Goal: Transaction & Acquisition: Purchase product/service

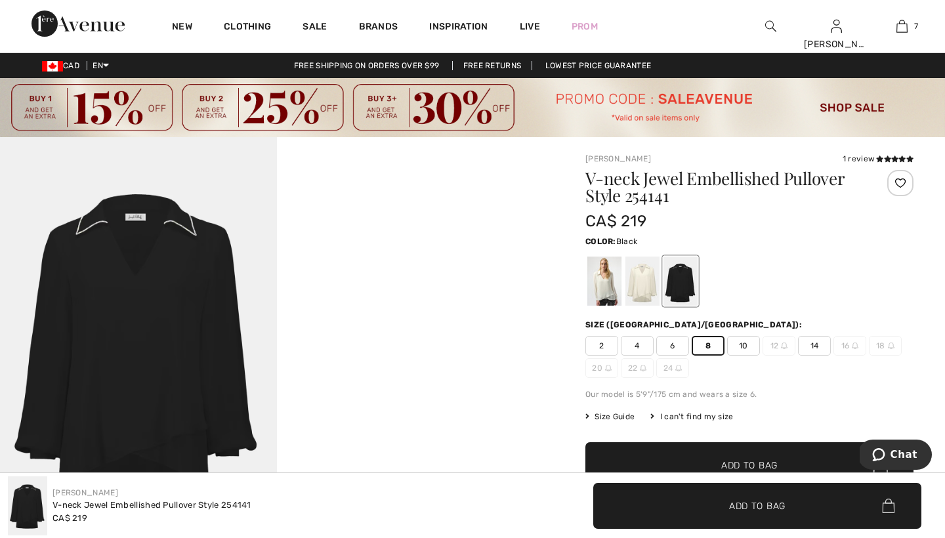
click at [283, 106] on img at bounding box center [472, 107] width 945 height 59
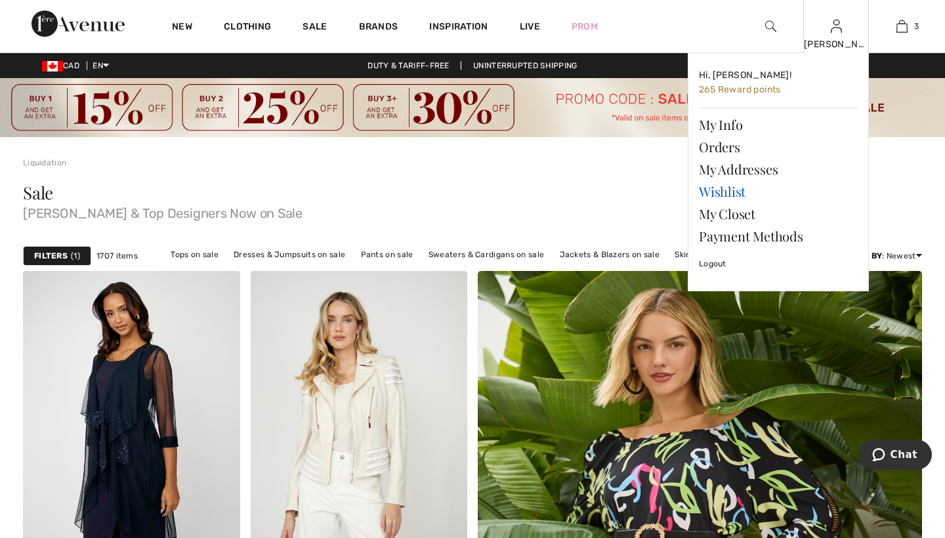
click at [722, 189] on link "Wishlist" at bounding box center [778, 191] width 159 height 22
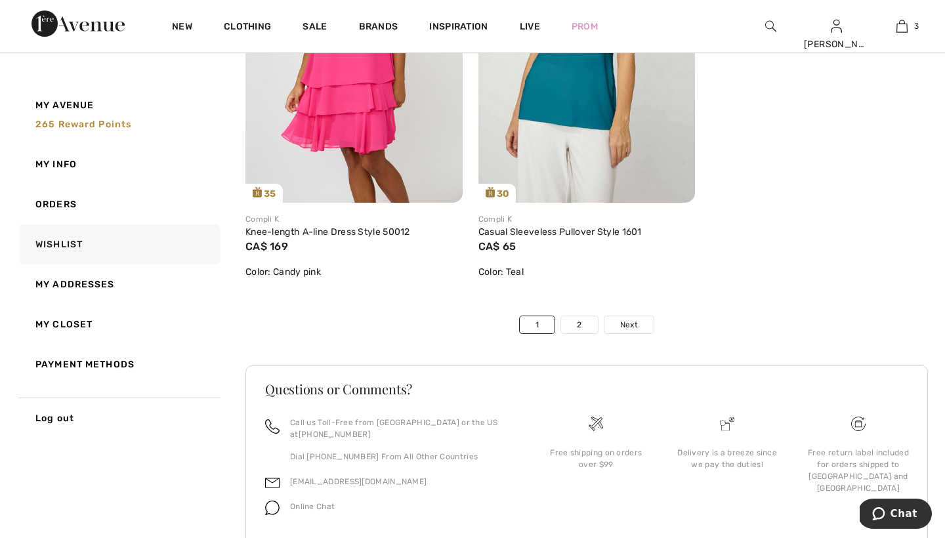
scroll to position [7322, 0]
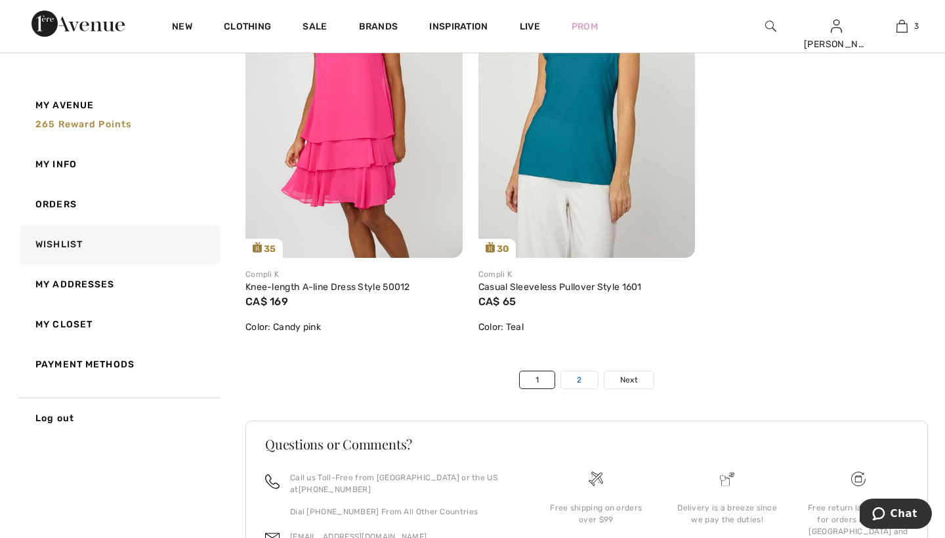
click at [583, 377] on link "2" at bounding box center [579, 379] width 36 height 17
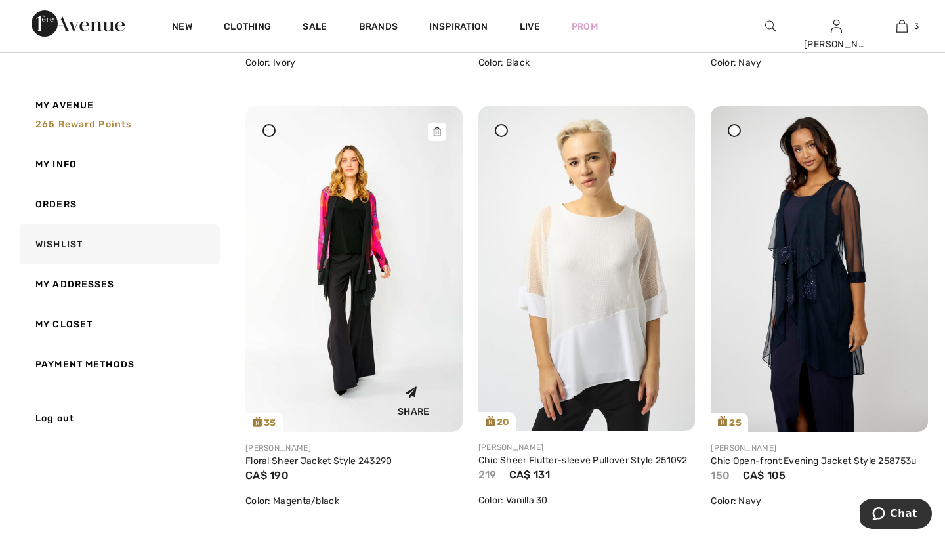
scroll to position [1438, 0]
click at [353, 226] on img at bounding box center [353, 268] width 217 height 325
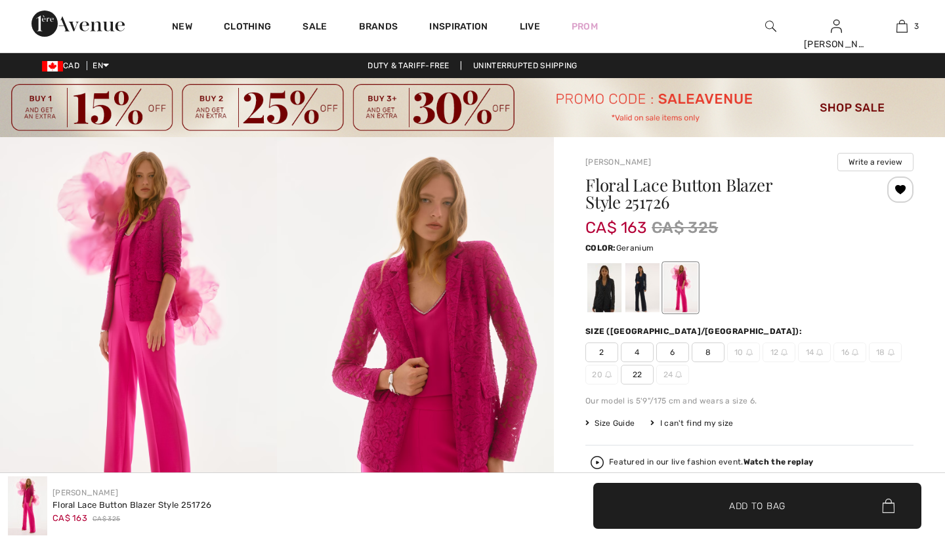
checkbox input "true"
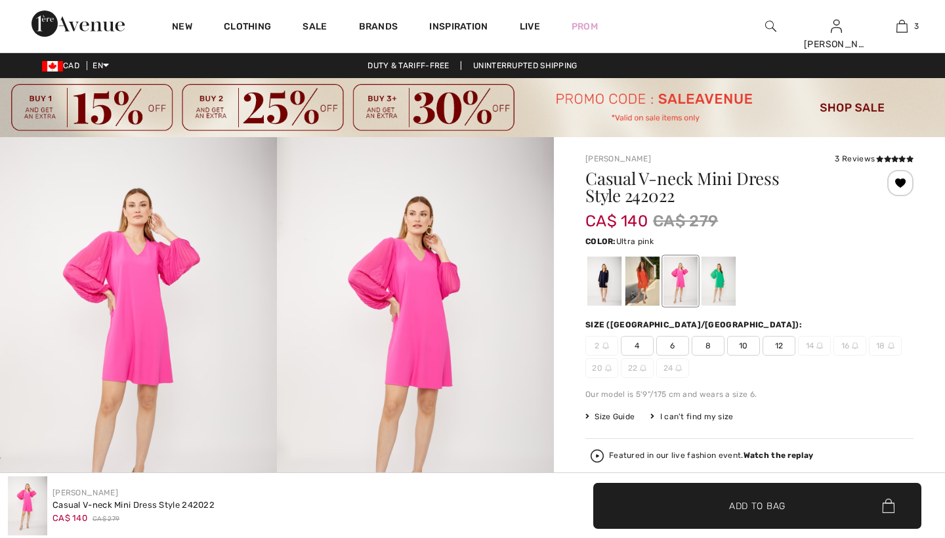
checkbox input "true"
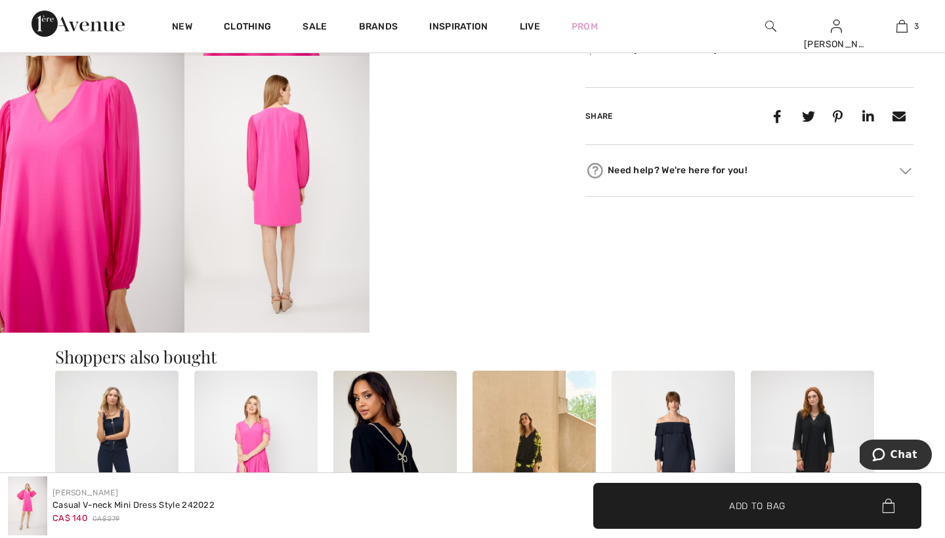
scroll to position [779, 0]
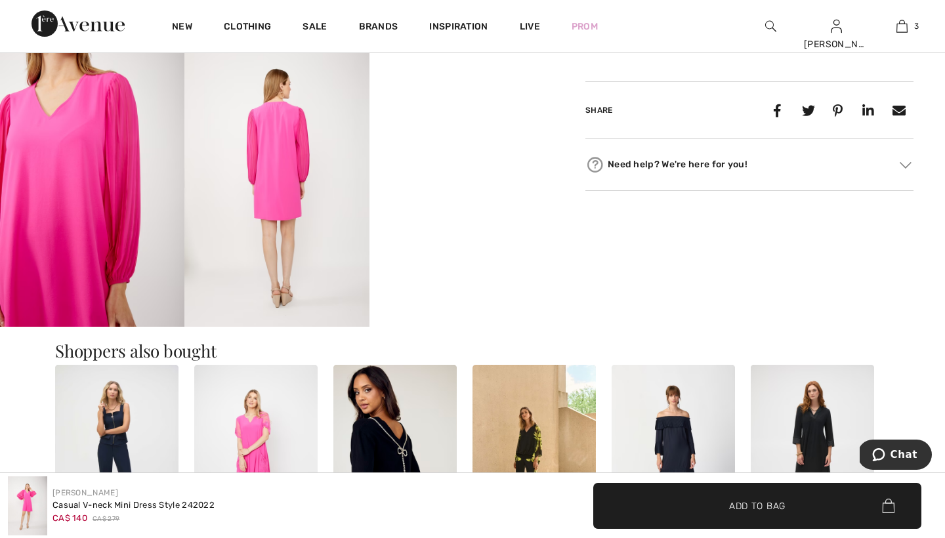
click at [264, 174] on img at bounding box center [276, 188] width 184 height 277
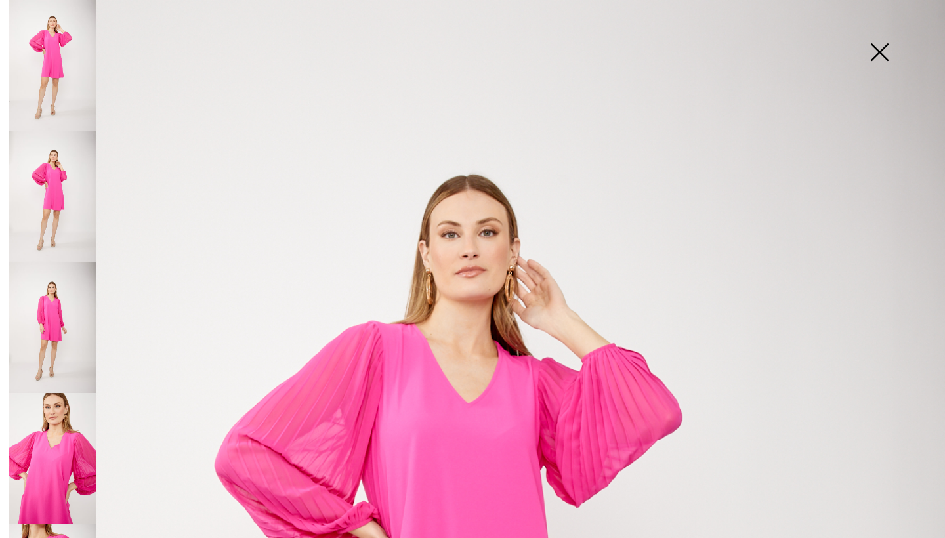
scroll to position [0, 0]
click at [877, 47] on img at bounding box center [879, 54] width 66 height 68
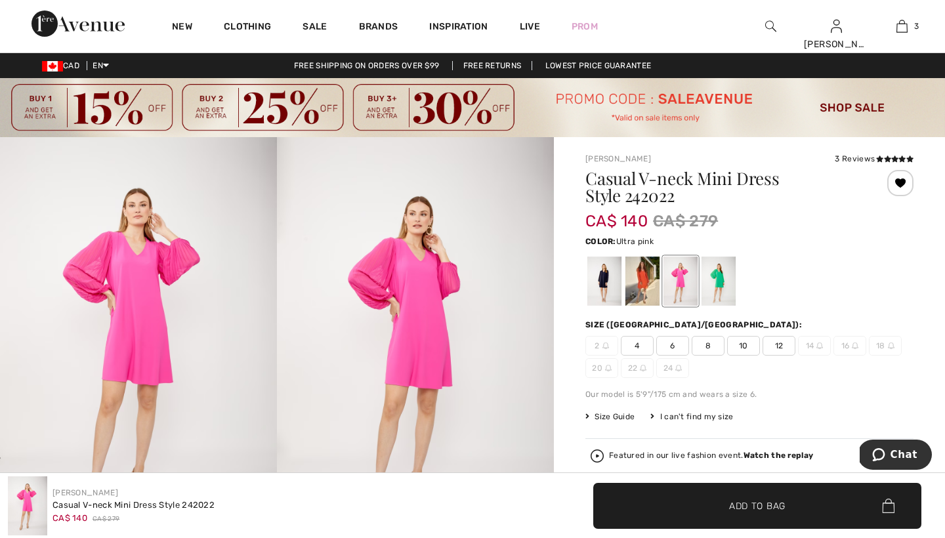
click at [706, 342] on span "8" at bounding box center [707, 346] width 33 height 20
click at [739, 502] on span "Add to Bag" at bounding box center [757, 506] width 56 height 14
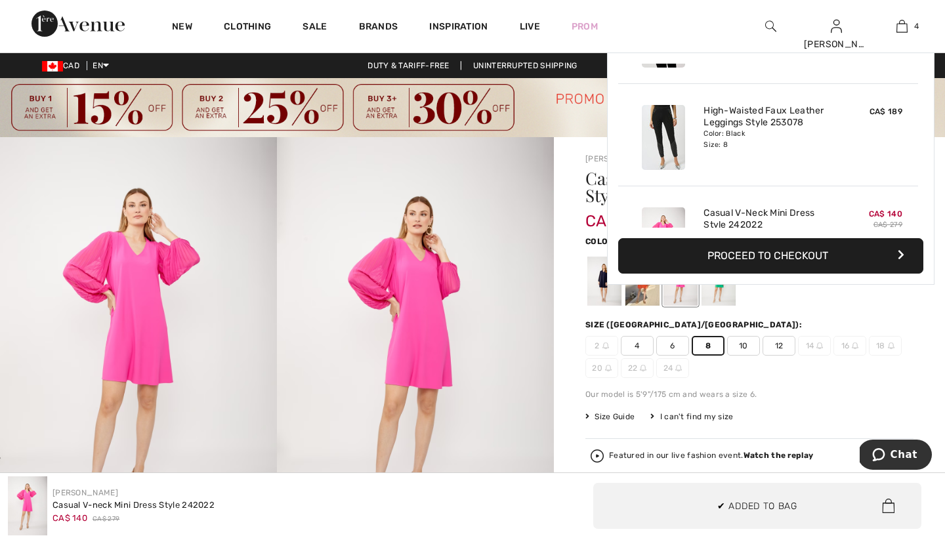
scroll to position [245, 0]
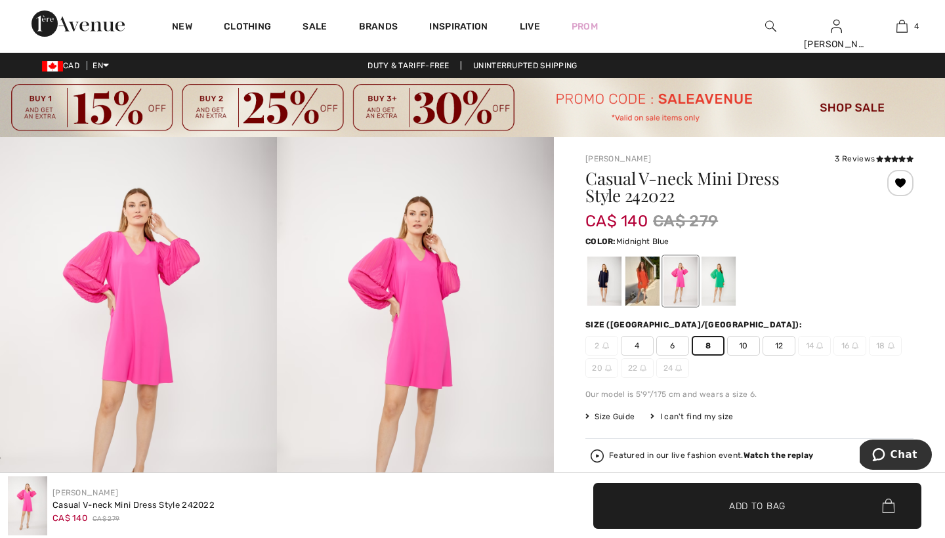
click at [604, 275] on div at bounding box center [604, 280] width 34 height 49
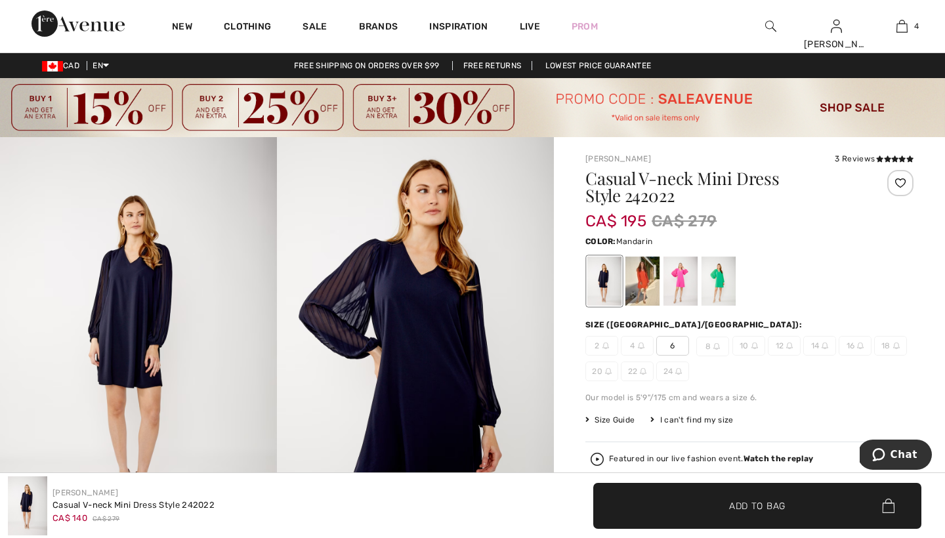
click at [645, 274] on div at bounding box center [642, 280] width 34 height 49
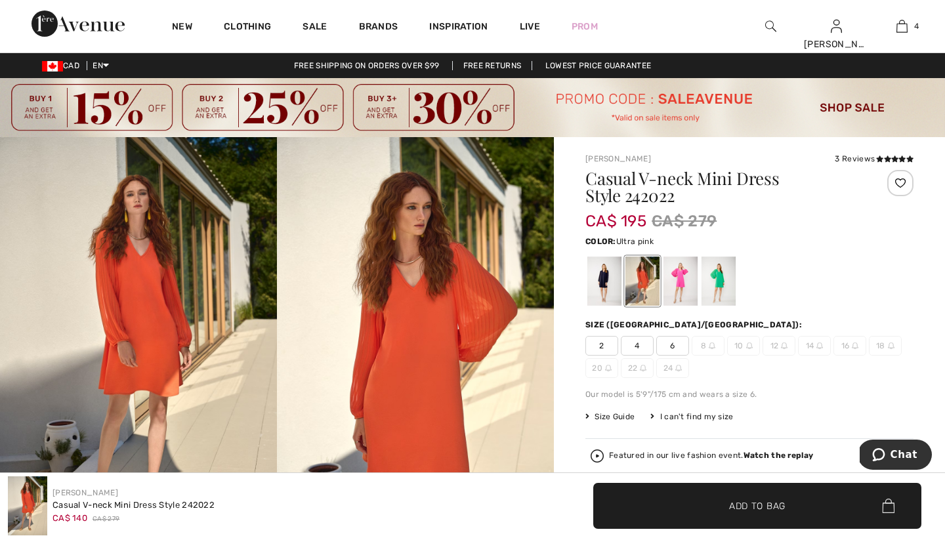
click at [679, 277] on div at bounding box center [680, 280] width 34 height 49
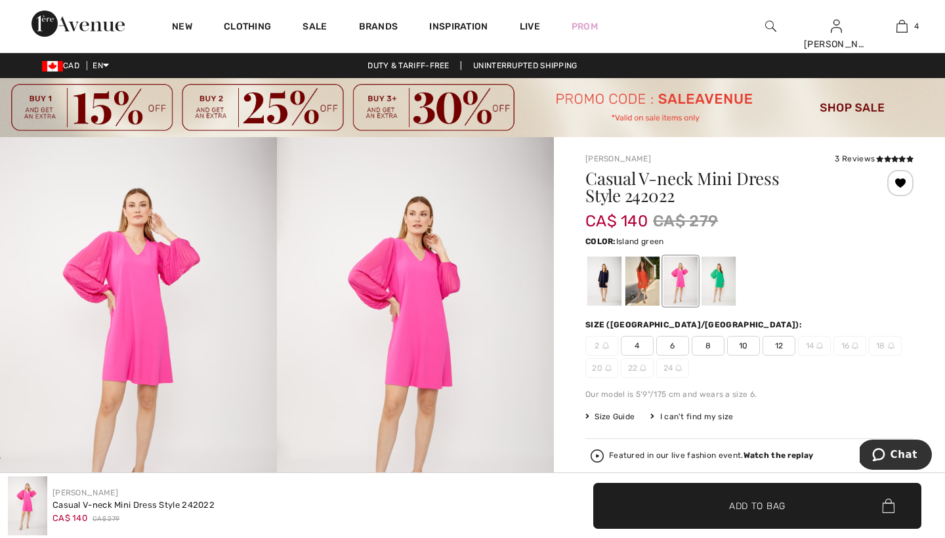
click at [719, 277] on div at bounding box center [718, 280] width 34 height 49
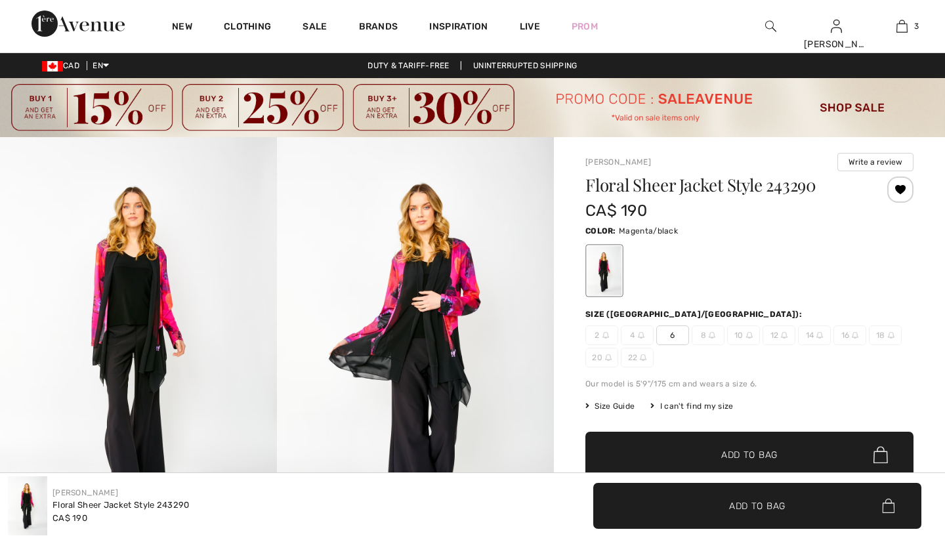
checkbox input "true"
click at [672, 336] on span "6" at bounding box center [672, 335] width 33 height 20
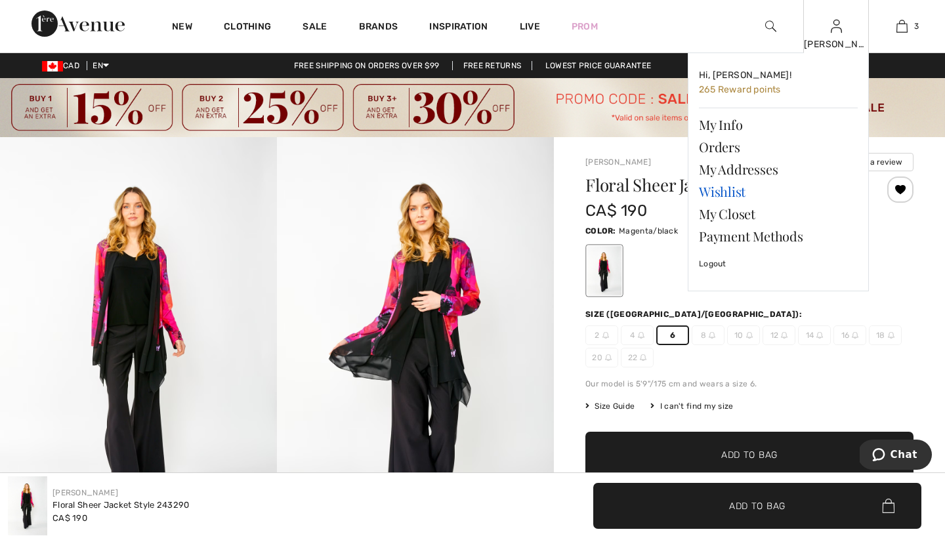
click at [714, 188] on link "Wishlist" at bounding box center [778, 191] width 159 height 22
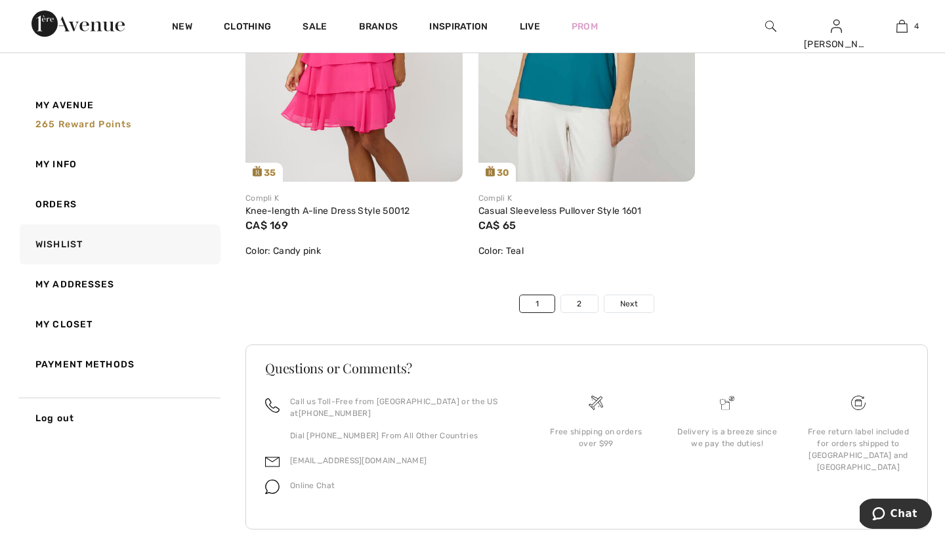
scroll to position [7402, 0]
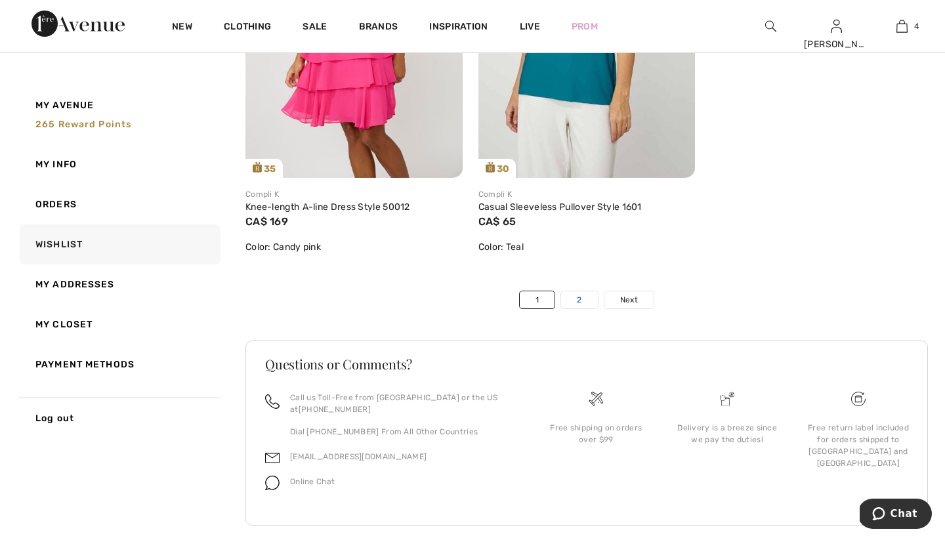
click at [580, 298] on link "2" at bounding box center [579, 299] width 36 height 17
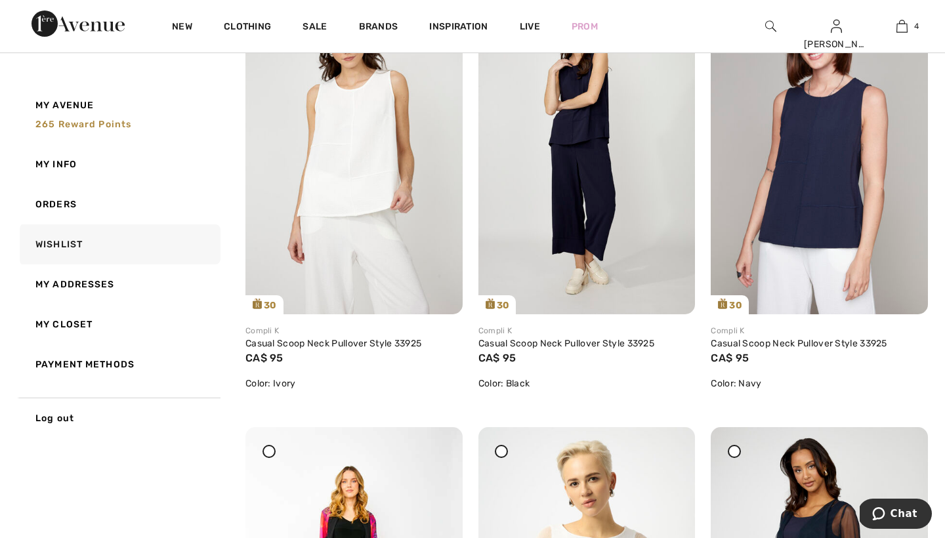
scroll to position [1118, 0]
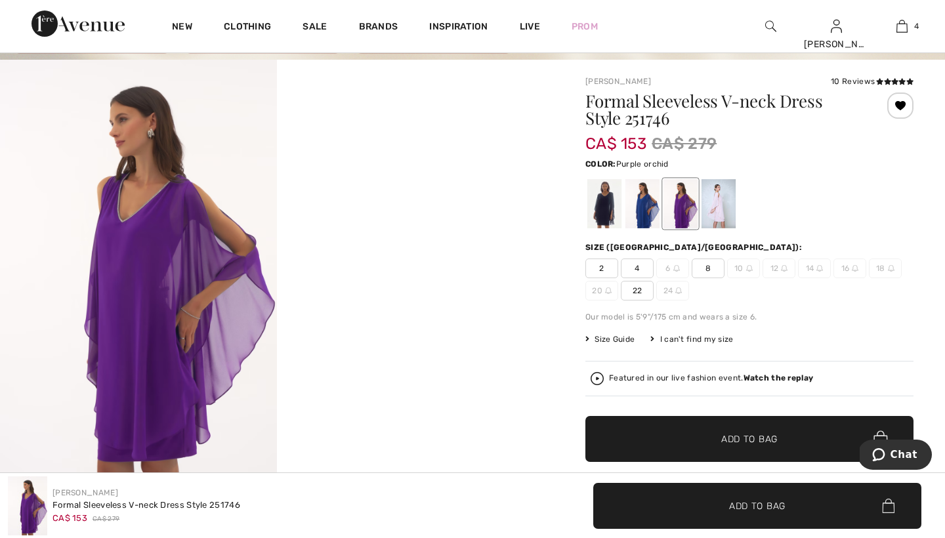
scroll to position [80, 0]
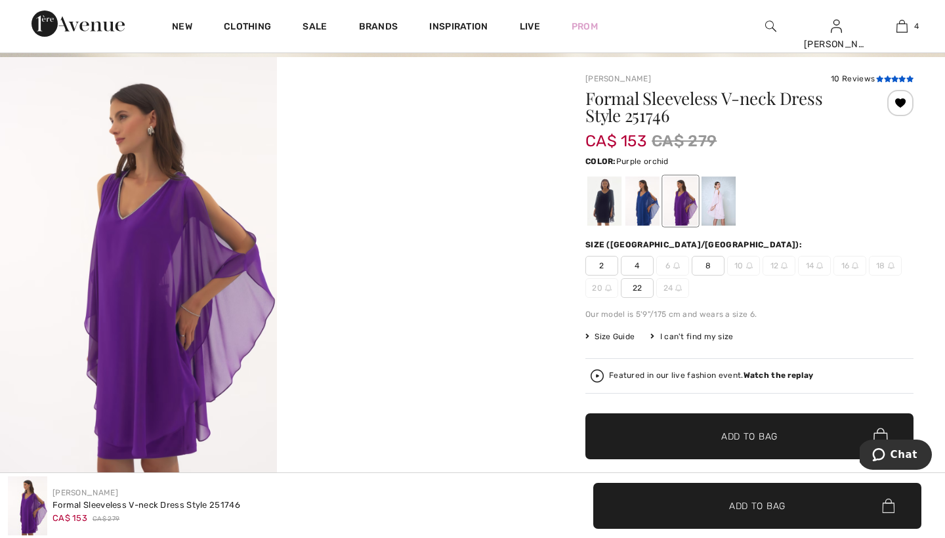
click at [884, 78] on icon at bounding box center [887, 78] width 7 height 7
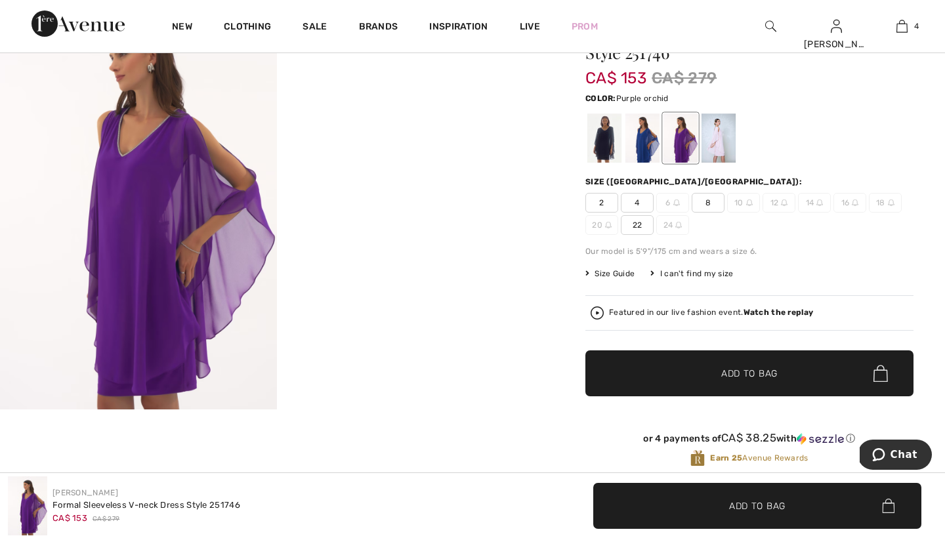
scroll to position [144, 0]
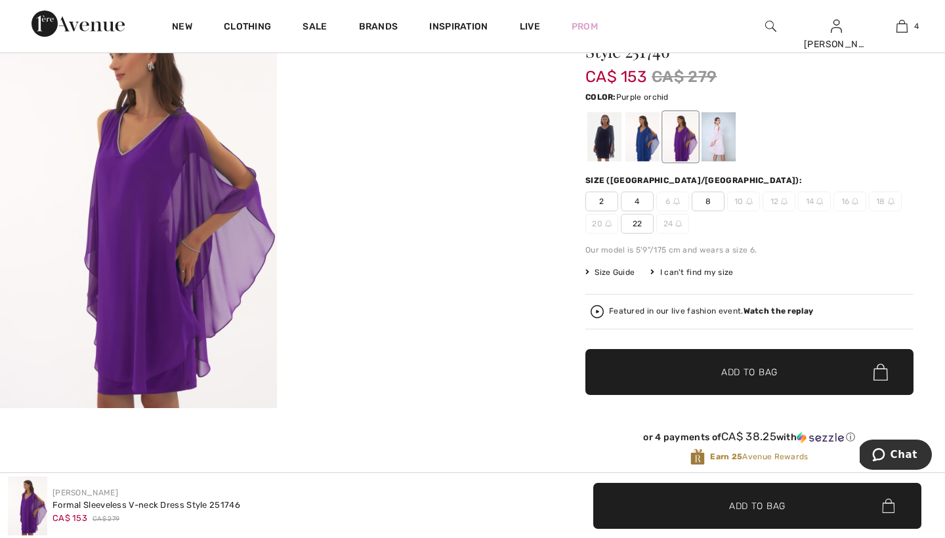
click at [709, 200] on span "8" at bounding box center [707, 202] width 33 height 20
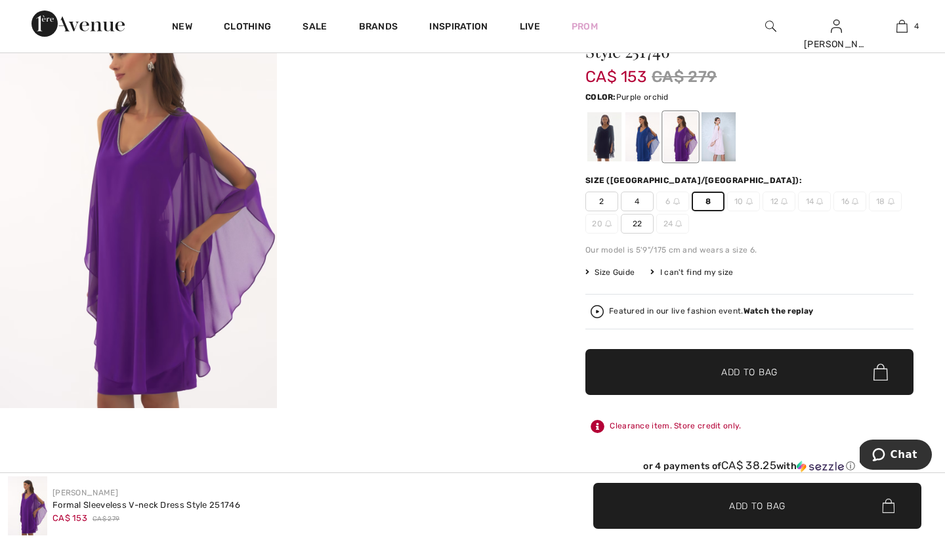
click at [730, 370] on span "Add to Bag" at bounding box center [749, 372] width 56 height 14
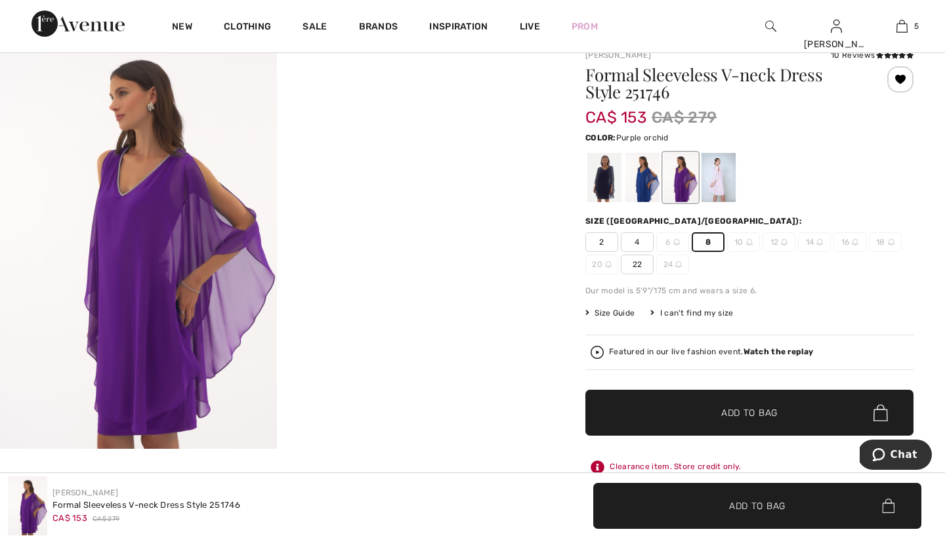
scroll to position [107, 0]
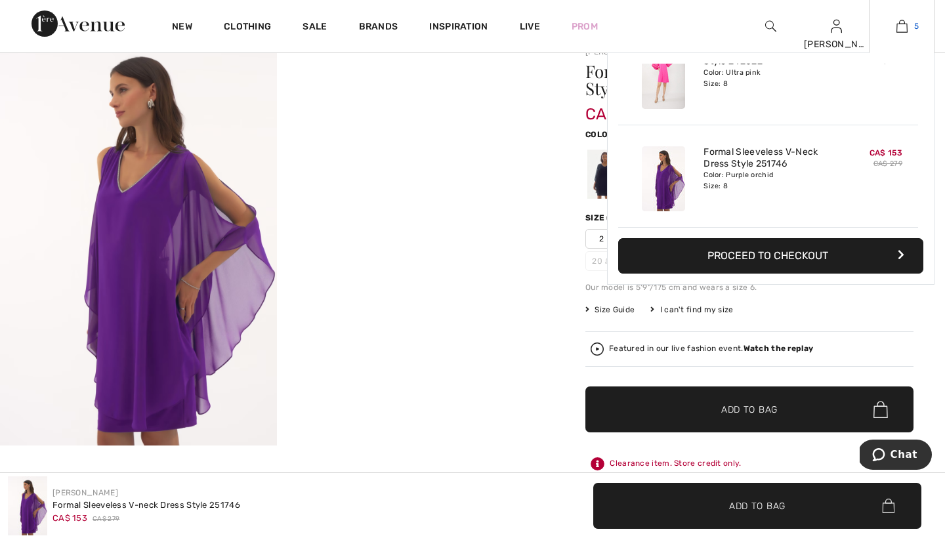
click at [902, 28] on img at bounding box center [901, 26] width 11 height 16
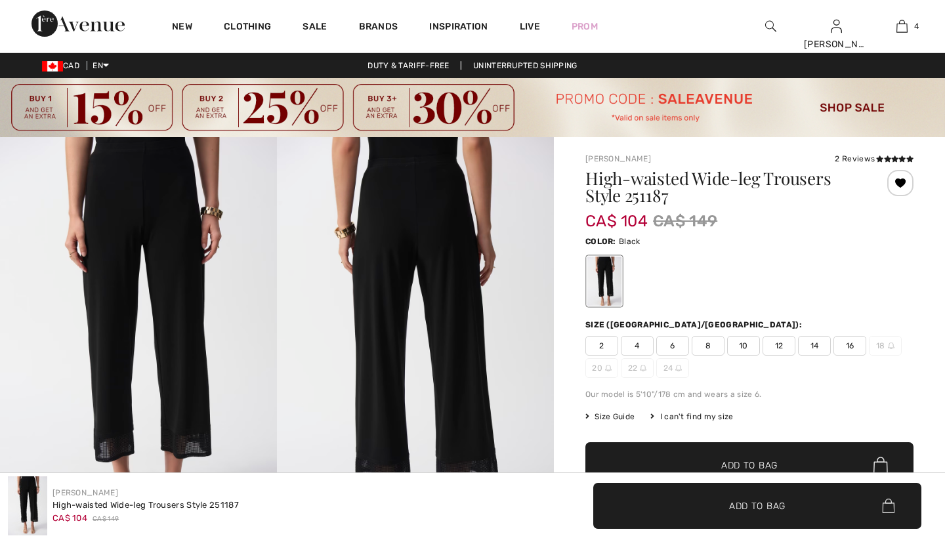
checkbox input "true"
click at [711, 342] on span "8" at bounding box center [707, 346] width 33 height 20
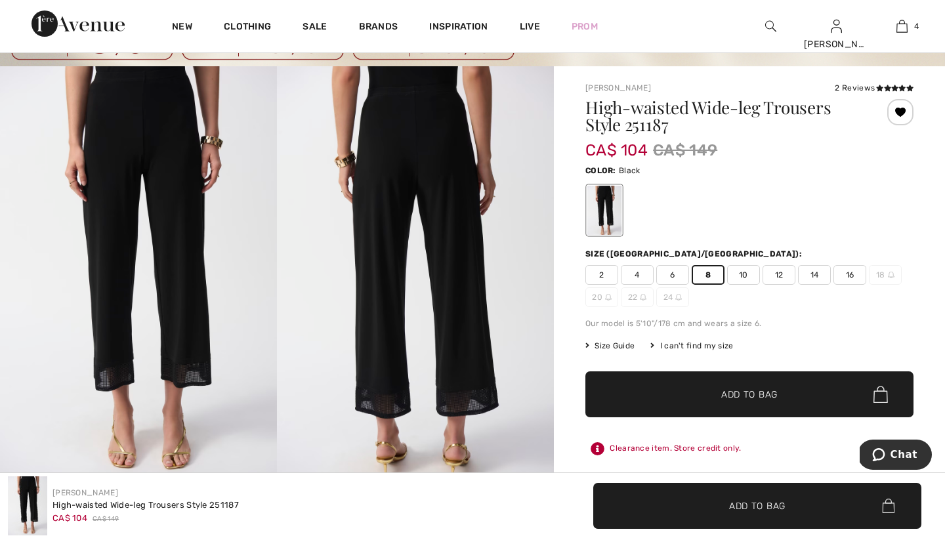
scroll to position [71, 0]
click at [730, 392] on span "Add to Bag" at bounding box center [749, 395] width 56 height 14
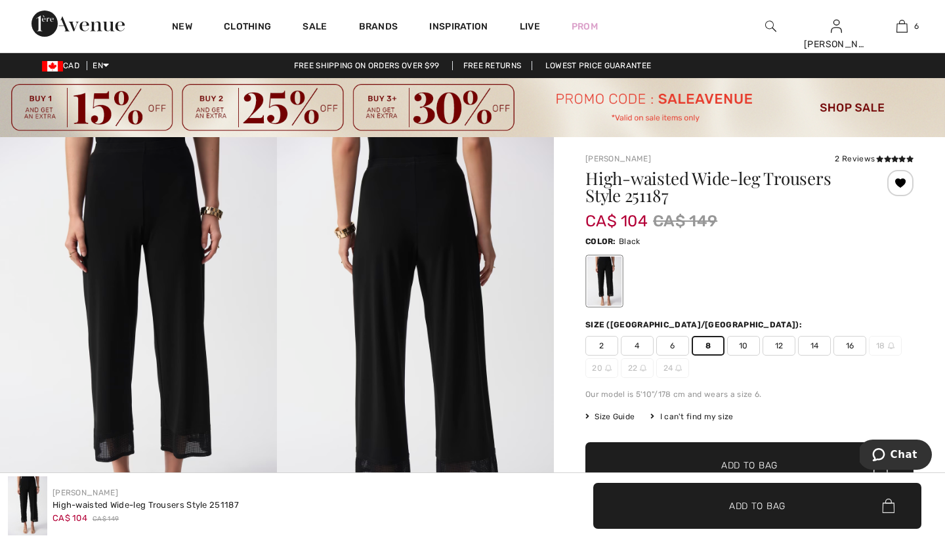
scroll to position [0, 0]
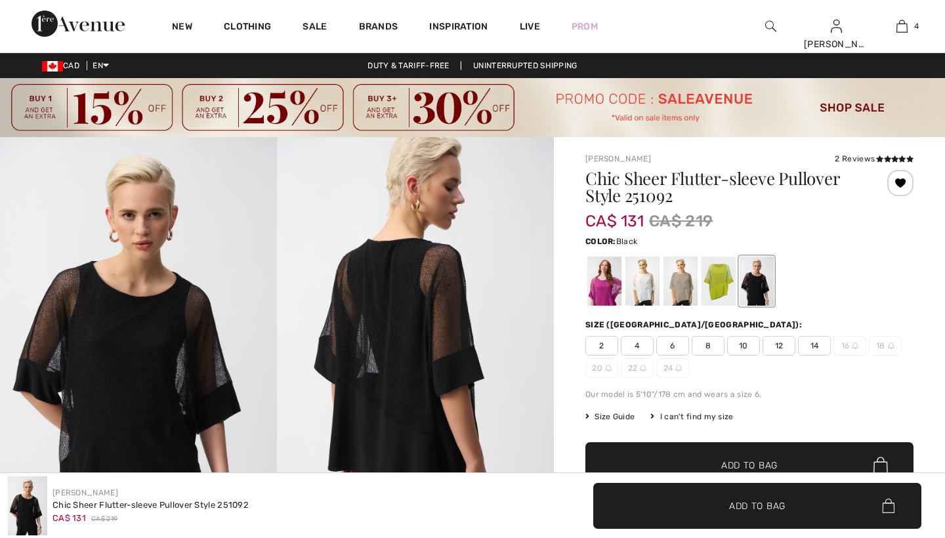
checkbox input "true"
click at [708, 345] on span "8" at bounding box center [707, 346] width 33 height 20
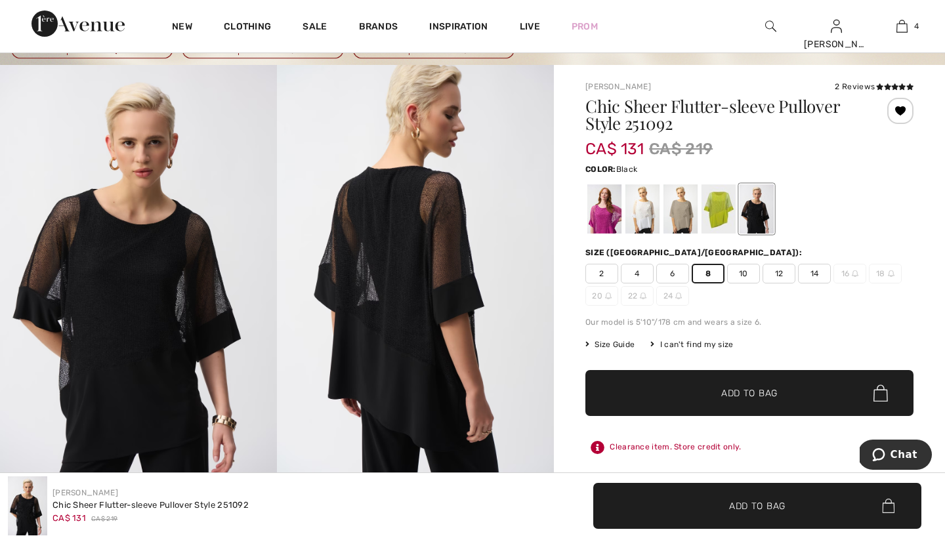
scroll to position [75, 0]
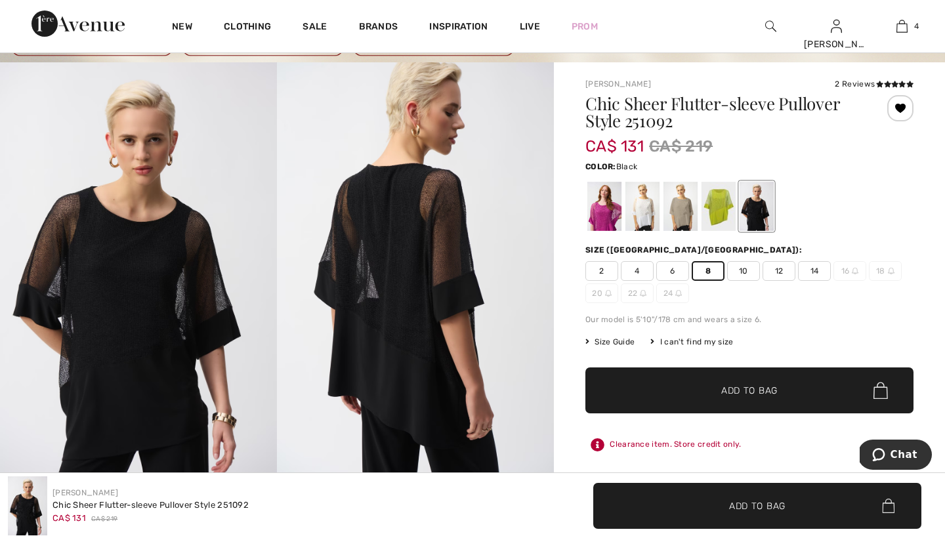
click at [731, 388] on span "Add to Bag" at bounding box center [749, 391] width 56 height 14
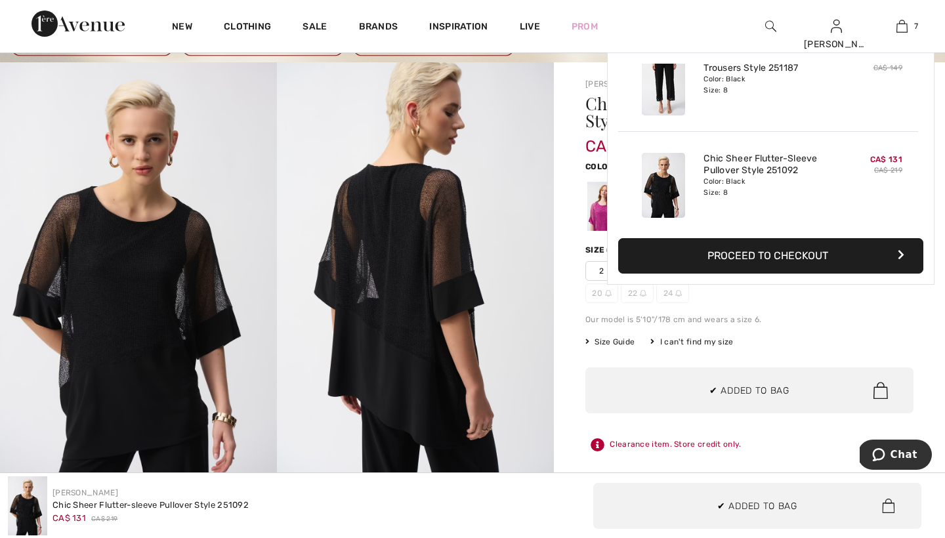
scroll to position [552, 0]
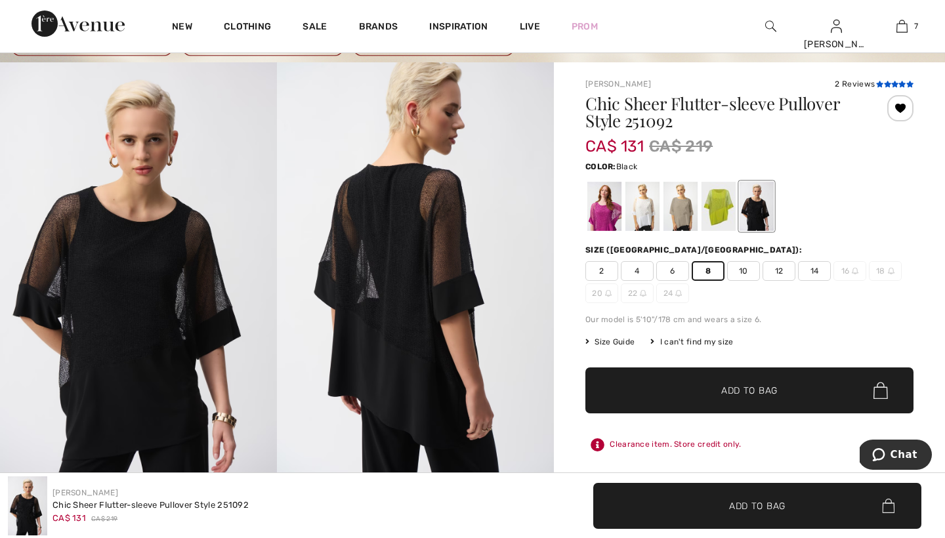
click at [887, 83] on icon at bounding box center [887, 84] width 7 height 7
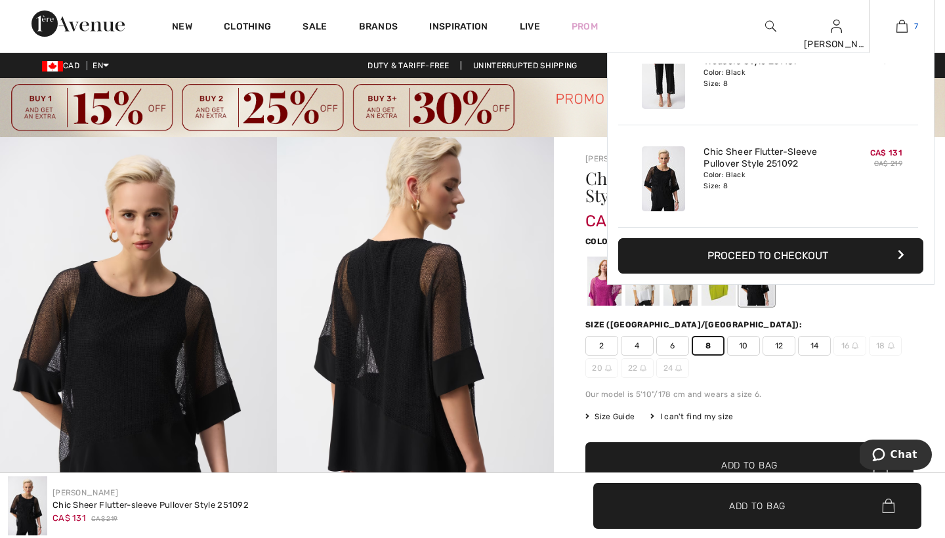
click at [903, 27] on img at bounding box center [901, 26] width 11 height 16
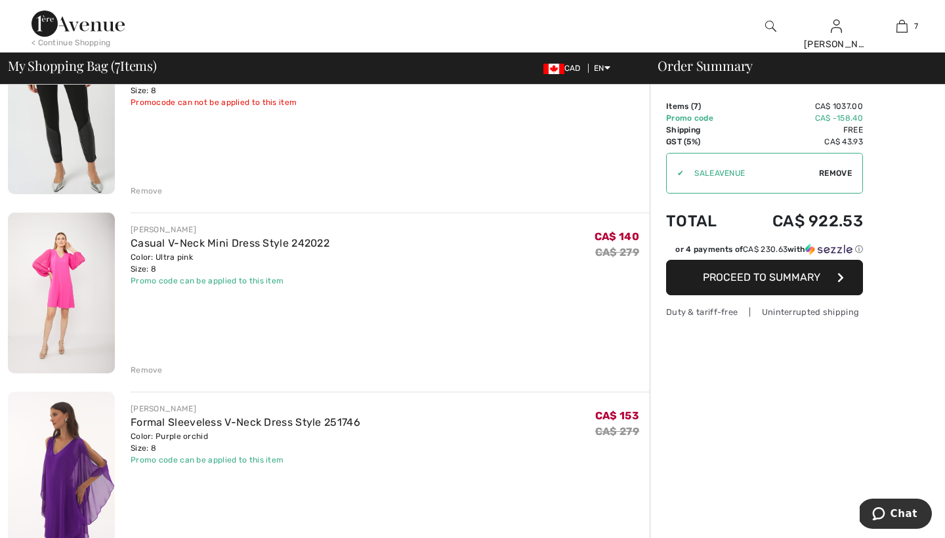
scroll to position [438, 0]
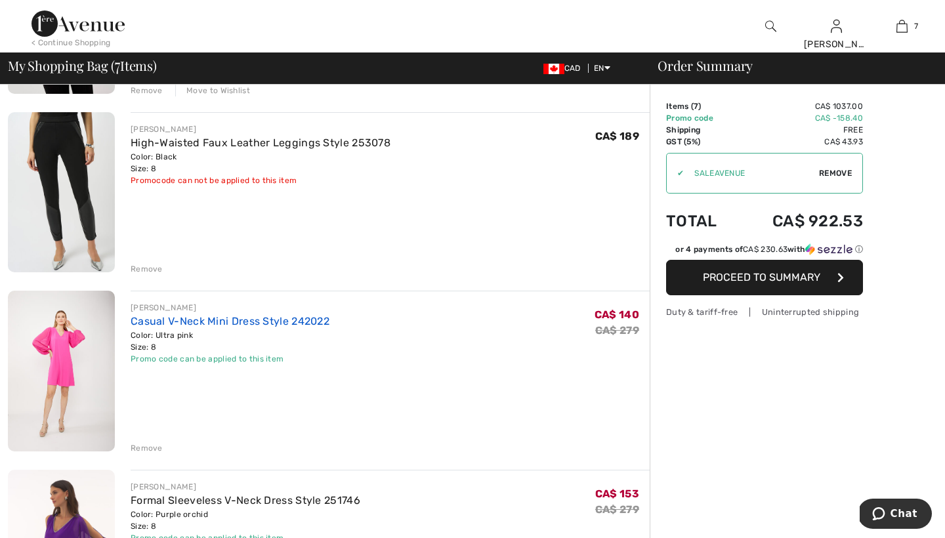
click at [176, 319] on link "Casual V-Neck Mini Dress Style 242022" at bounding box center [230, 321] width 199 height 12
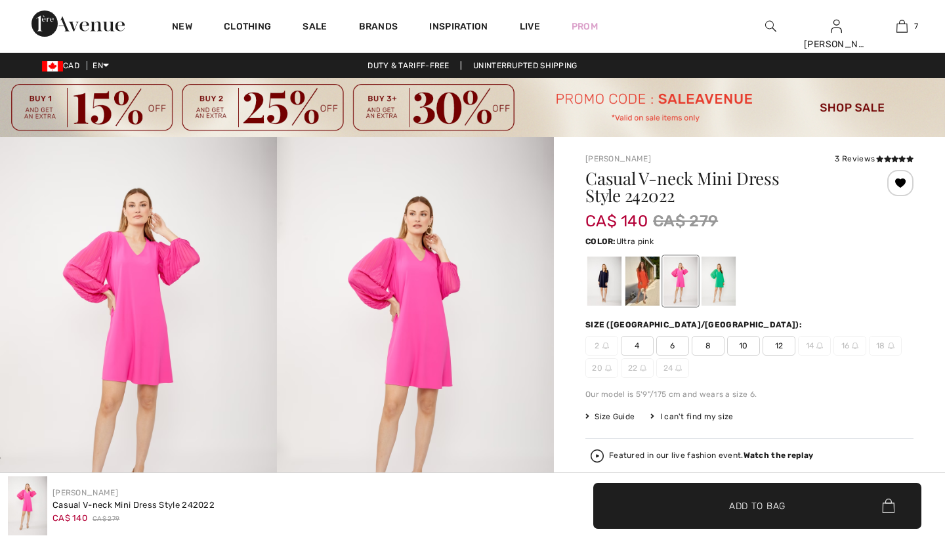
checkbox input "true"
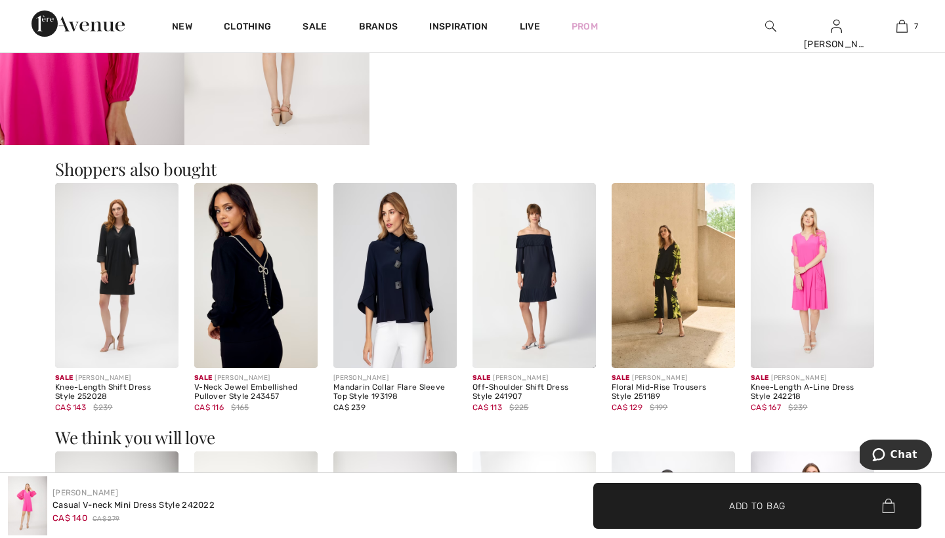
scroll to position [986, 0]
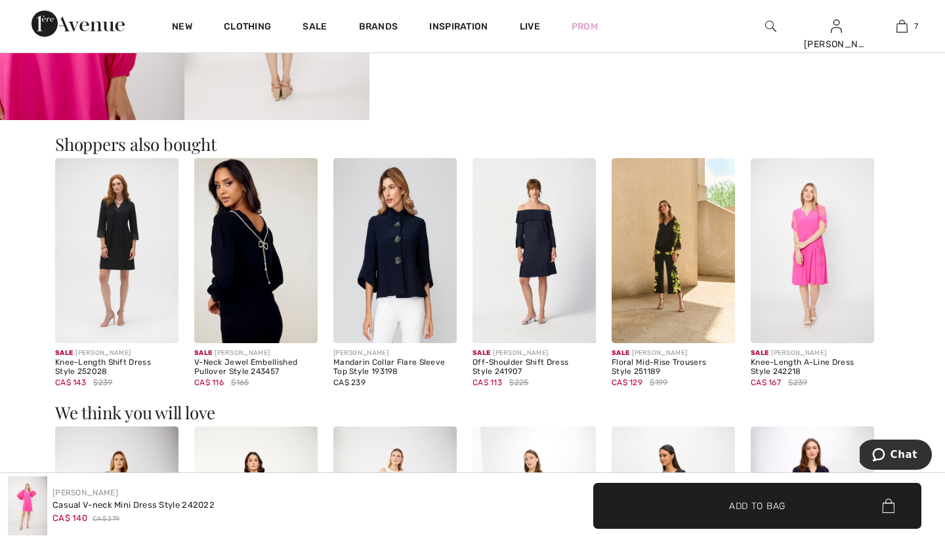
click at [674, 255] on img at bounding box center [672, 250] width 123 height 185
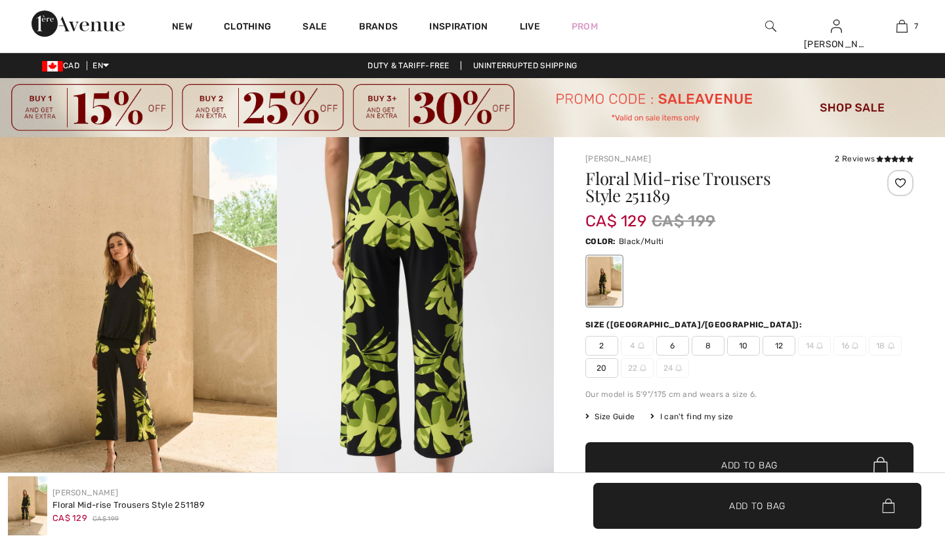
checkbox input "true"
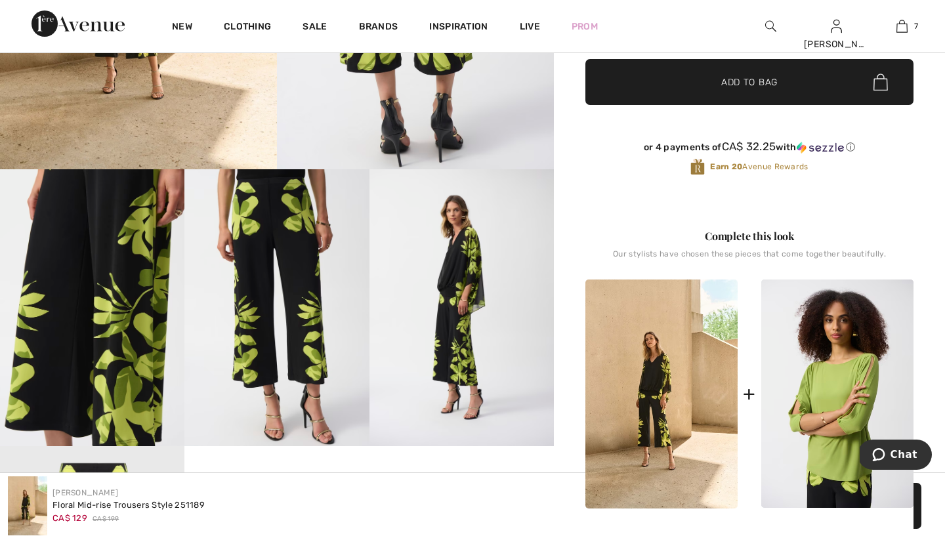
scroll to position [383, 0]
click at [654, 382] on img at bounding box center [661, 393] width 152 height 229
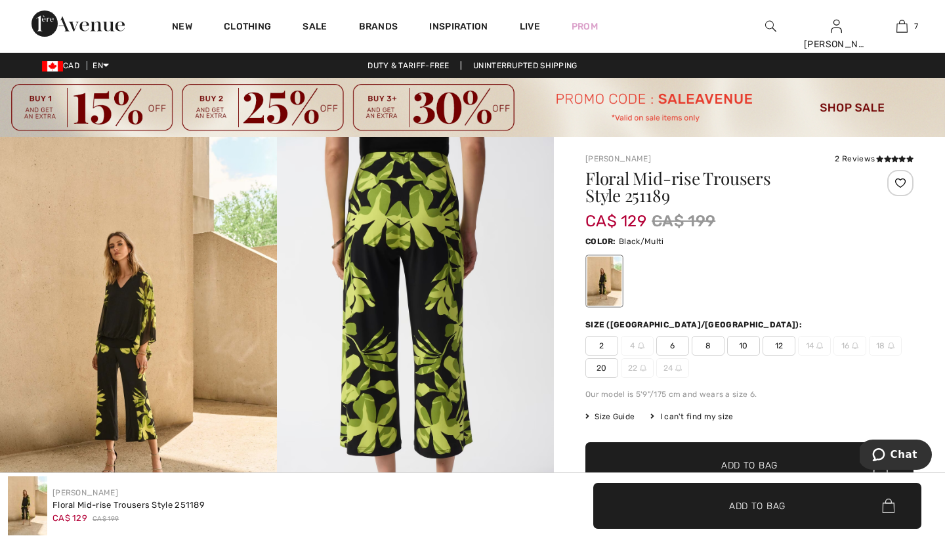
scroll to position [0, 0]
click at [130, 329] on img at bounding box center [138, 344] width 277 height 415
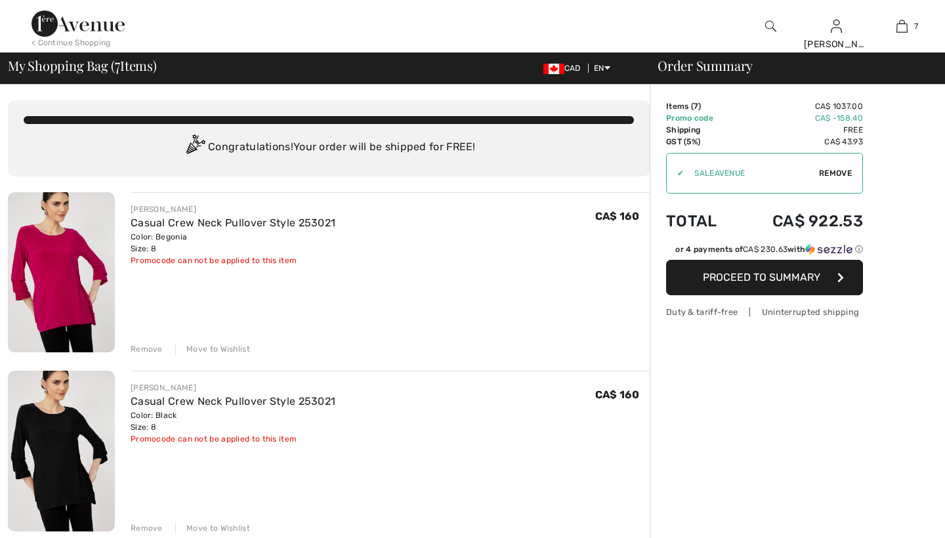
checkbox input "true"
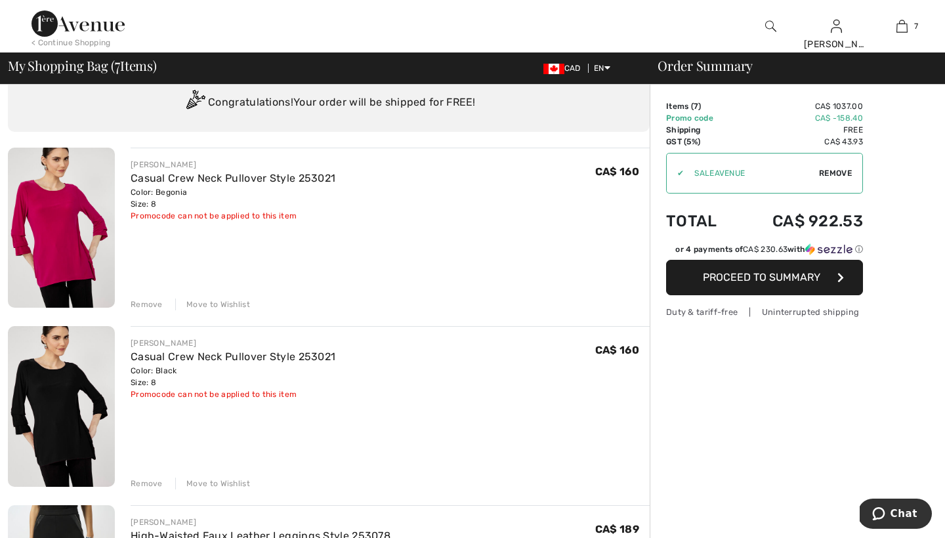
scroll to position [42, 0]
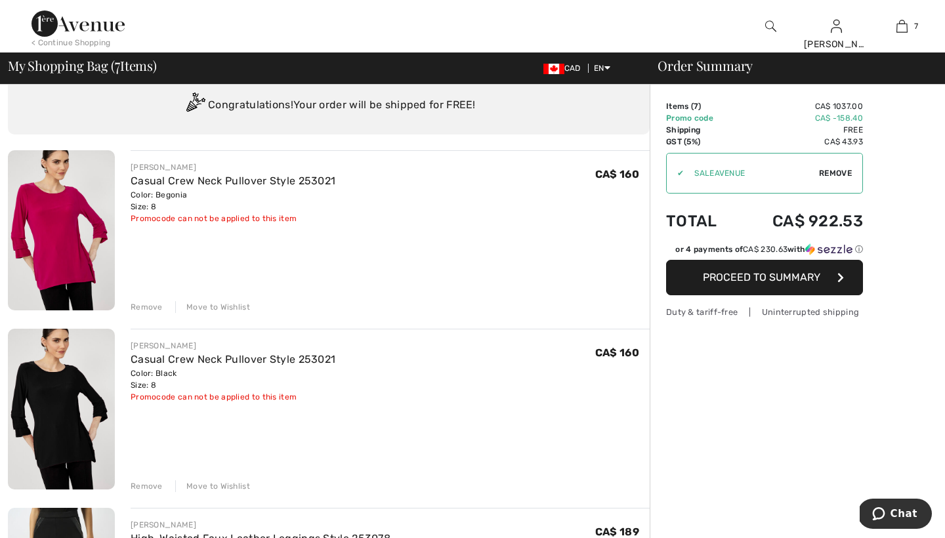
click at [202, 483] on div "Move to Wishlist" at bounding box center [212, 486] width 75 height 12
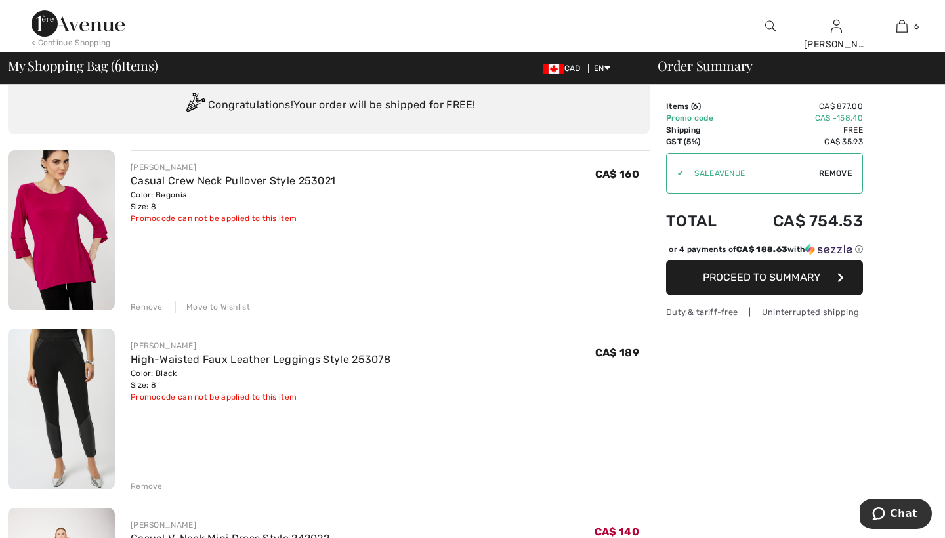
click at [202, 483] on div "Remove" at bounding box center [390, 485] width 519 height 14
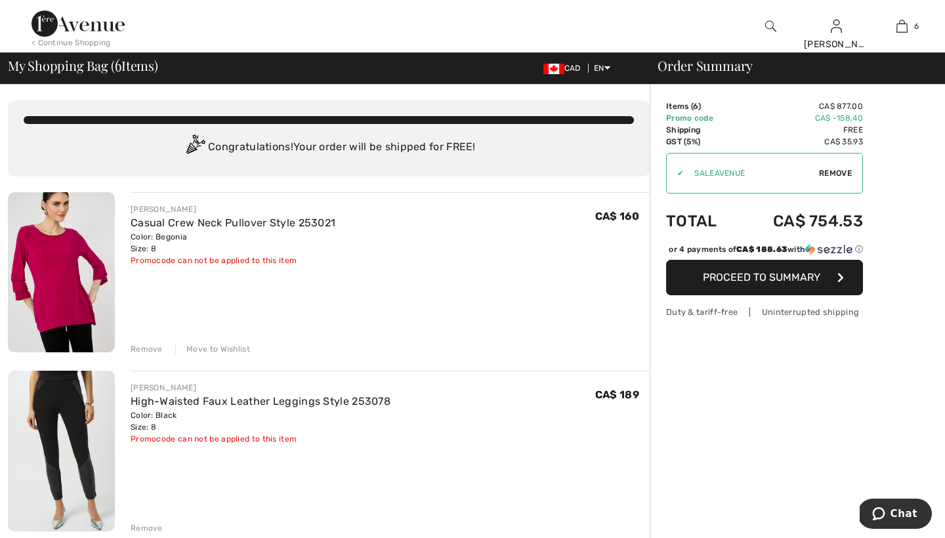
scroll to position [0, 0]
click at [146, 399] on link "High-Waisted Faux Leather Leggings Style 253078" at bounding box center [261, 401] width 260 height 12
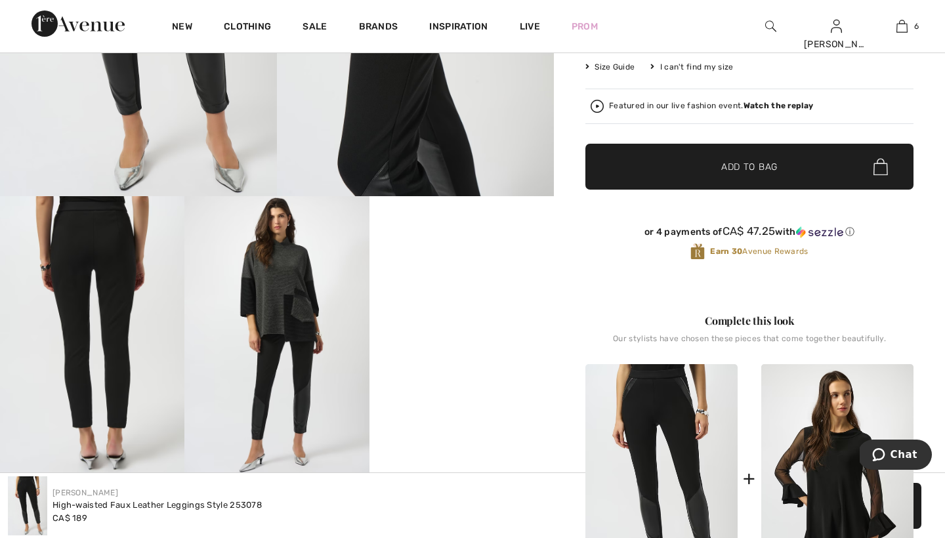
scroll to position [356, 0]
click at [462, 289] on video "Your browser does not support the video tag." at bounding box center [461, 243] width 184 height 92
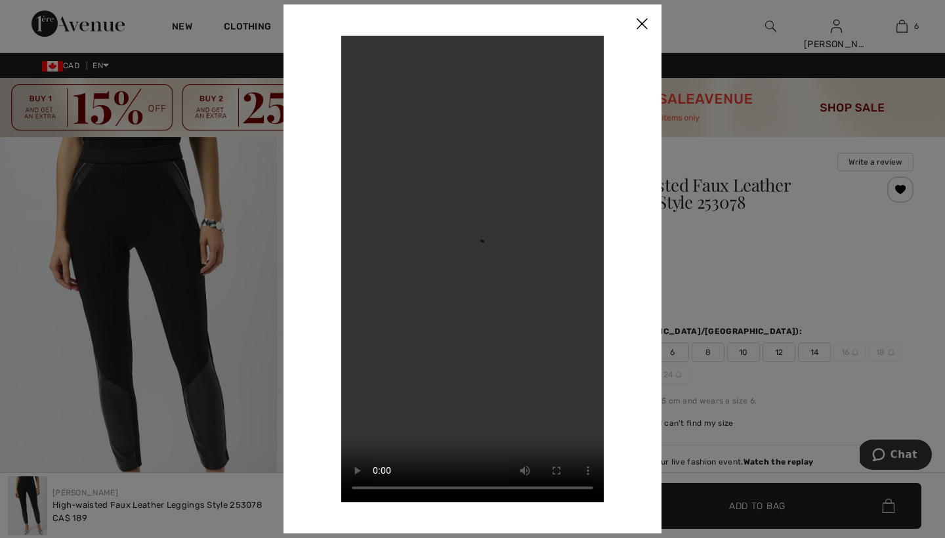
scroll to position [0, 0]
click at [900, 28] on div at bounding box center [472, 269] width 945 height 538
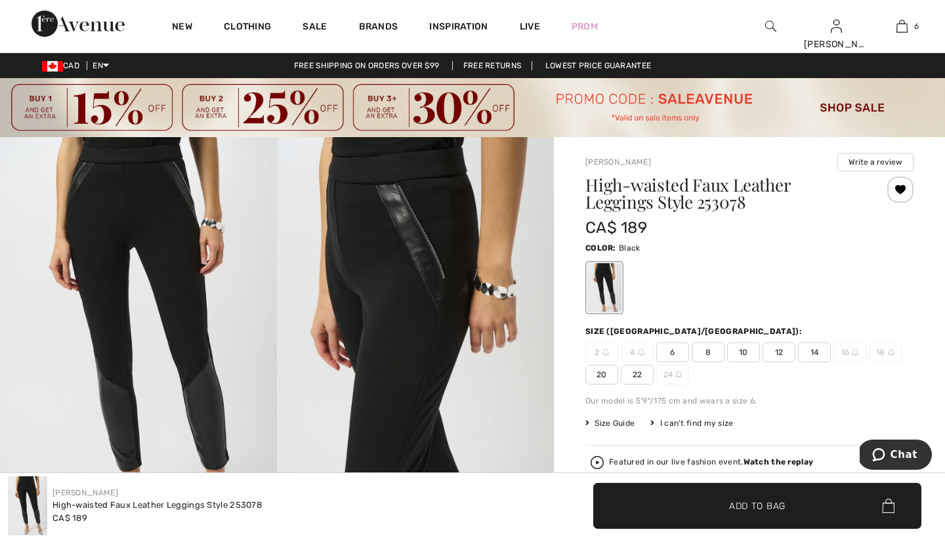
click at [900, 28] on img at bounding box center [901, 26] width 11 height 16
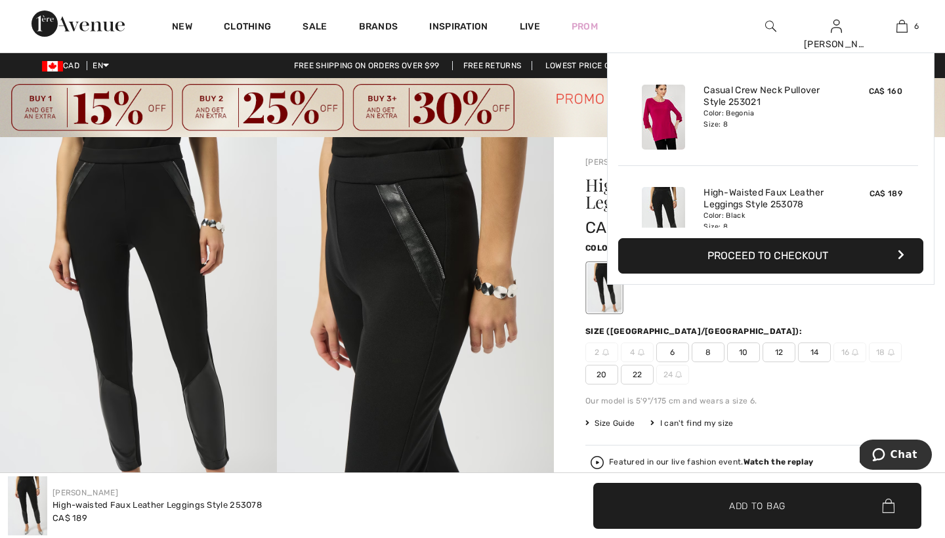
click at [900, 28] on img at bounding box center [901, 26] width 11 height 16
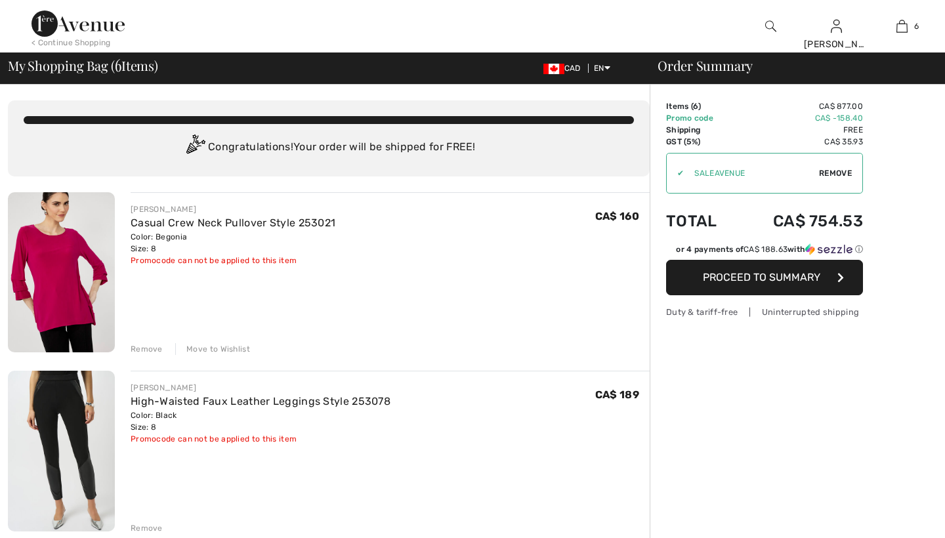
checkbox input "true"
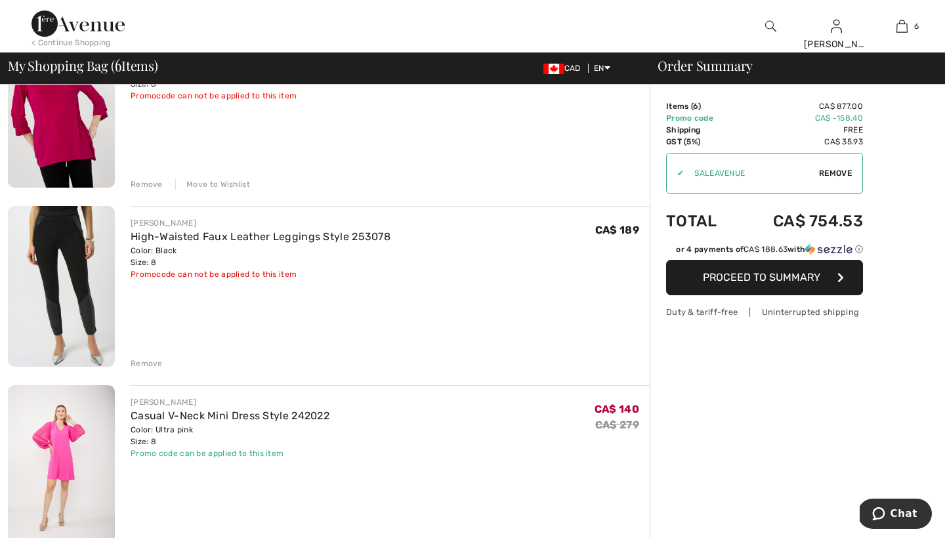
scroll to position [169, 0]
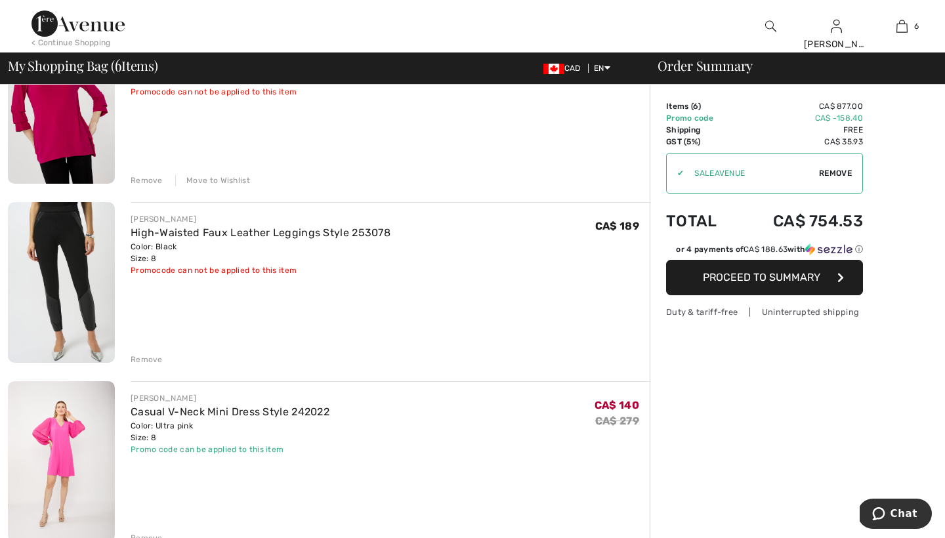
click at [143, 356] on div "Remove" at bounding box center [147, 360] width 32 height 12
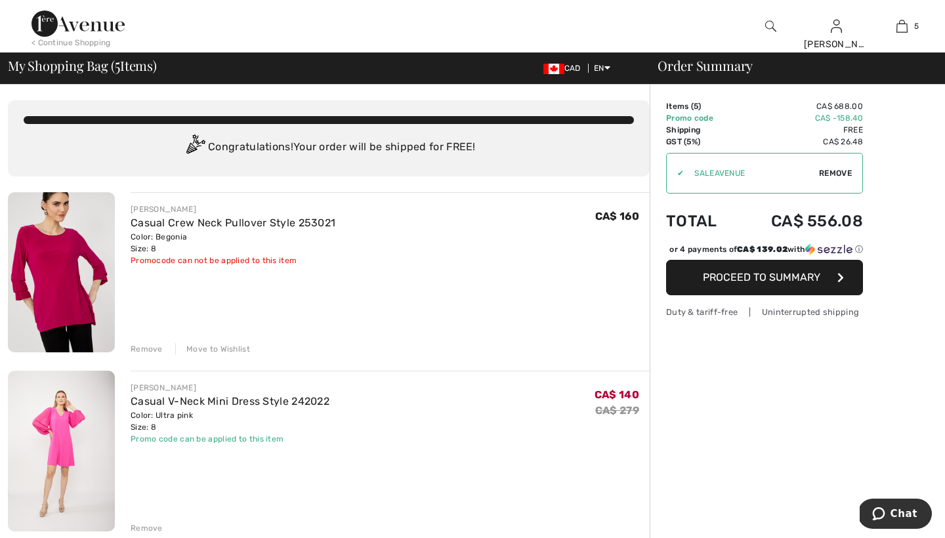
scroll to position [0, 0]
click at [183, 222] on link "Casual Crew Neck Pullover Style 253021" at bounding box center [233, 222] width 205 height 12
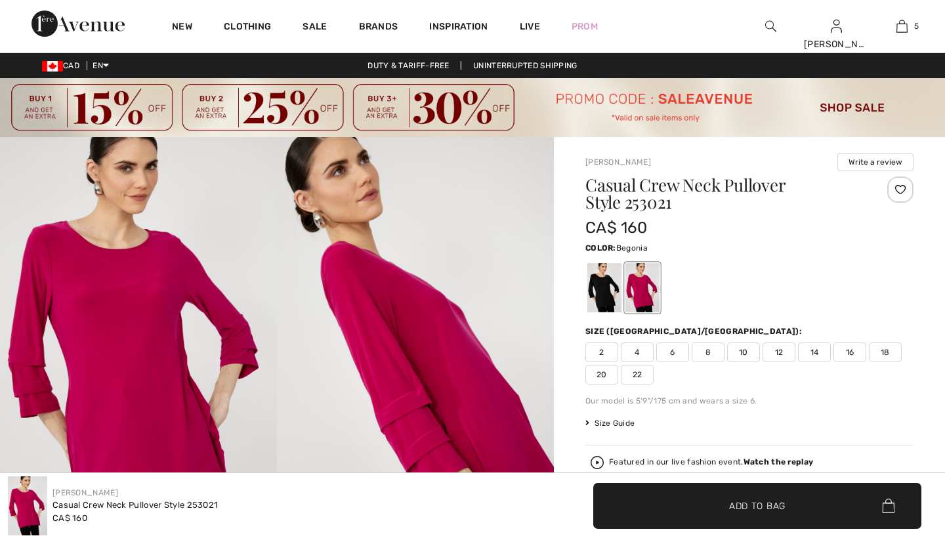
checkbox input "true"
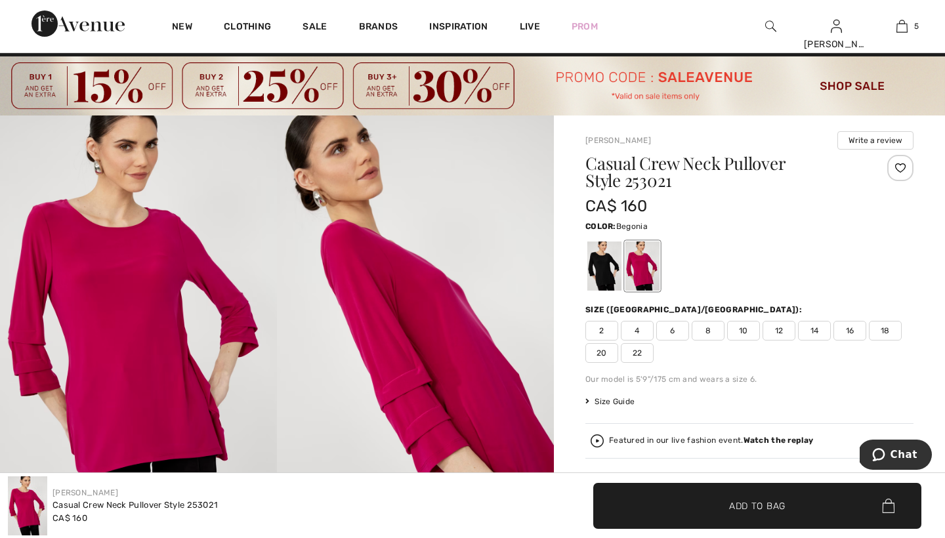
scroll to position [22, 0]
click at [599, 256] on div at bounding box center [604, 265] width 34 height 49
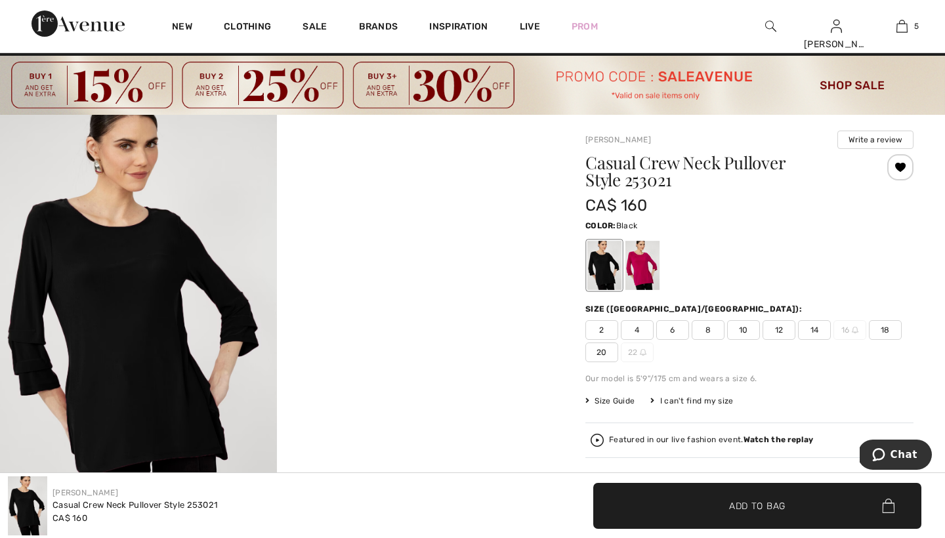
click at [708, 329] on span "8" at bounding box center [707, 330] width 33 height 20
click at [735, 503] on span "Add to Bag" at bounding box center [757, 506] width 56 height 14
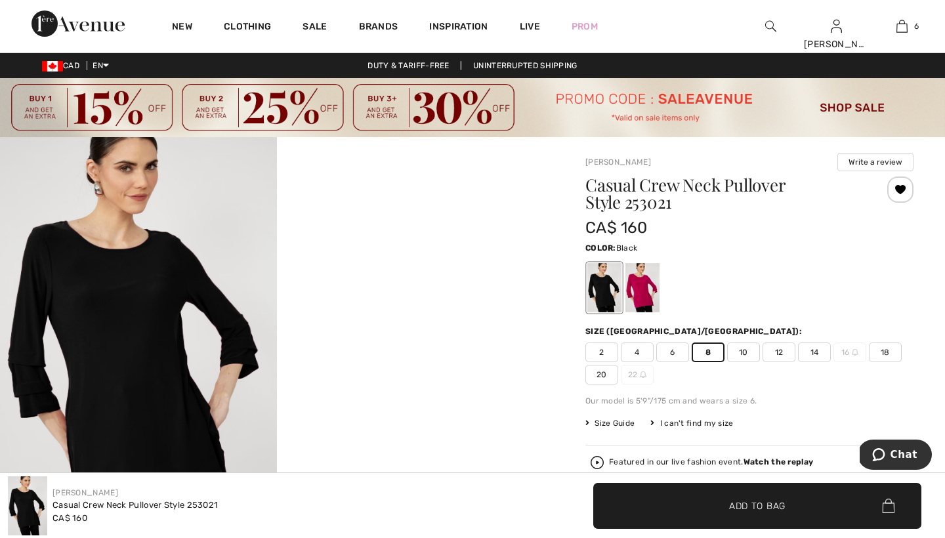
scroll to position [0, 0]
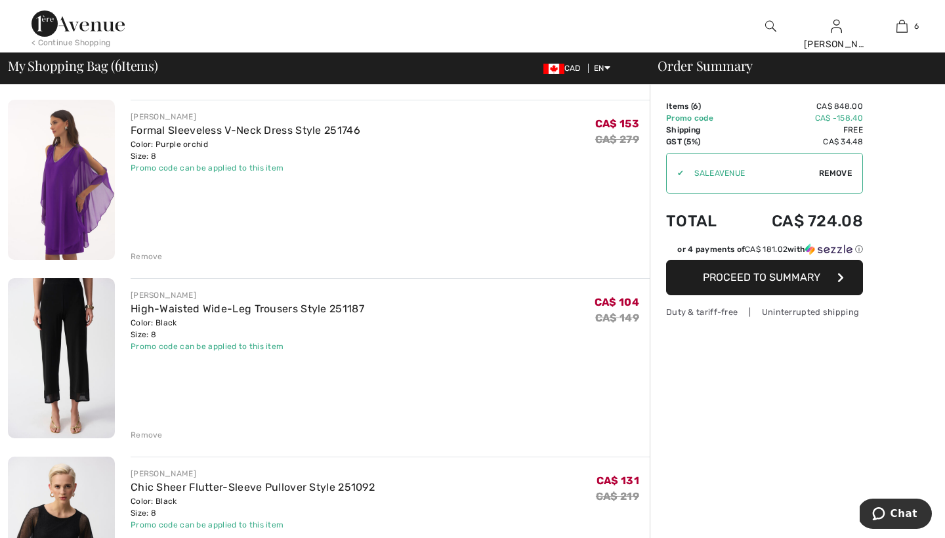
scroll to position [444, 0]
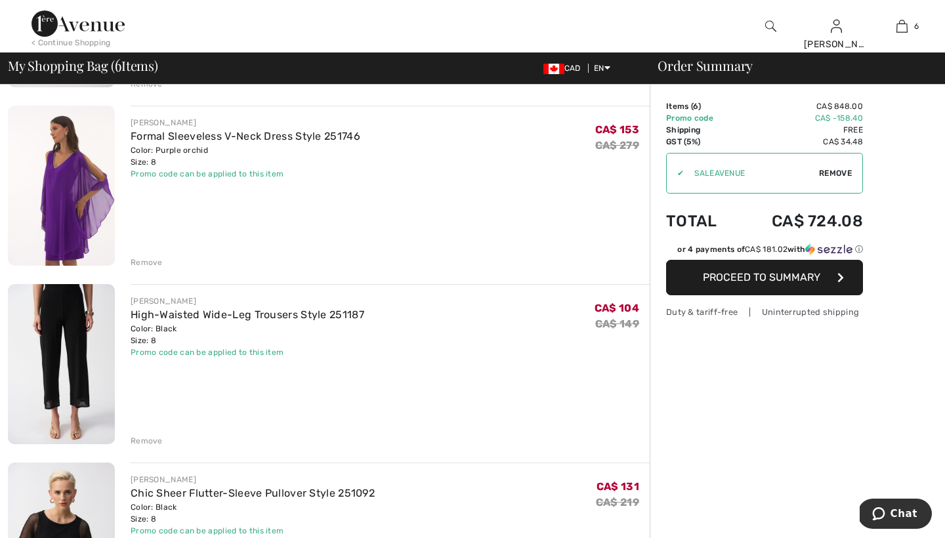
click at [152, 262] on div "Remove" at bounding box center [147, 262] width 32 height 12
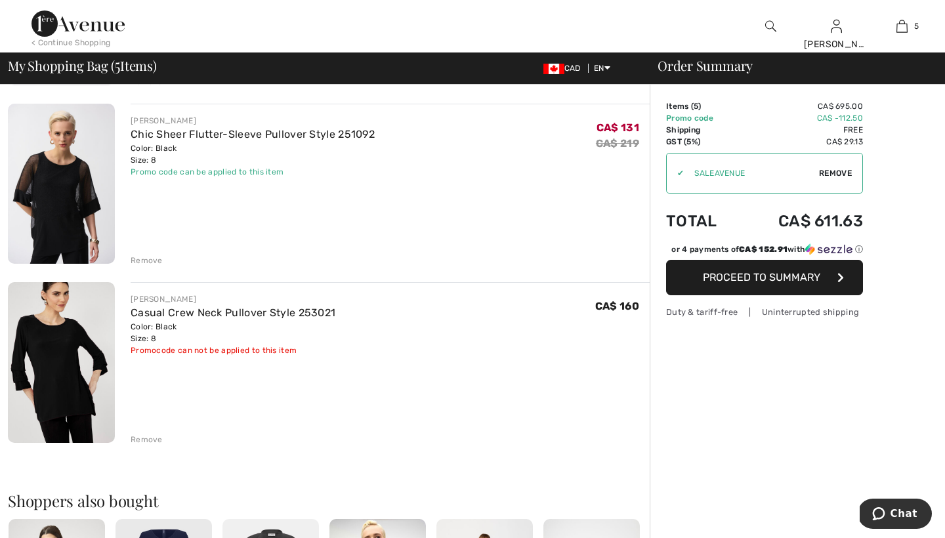
scroll to position [638, 0]
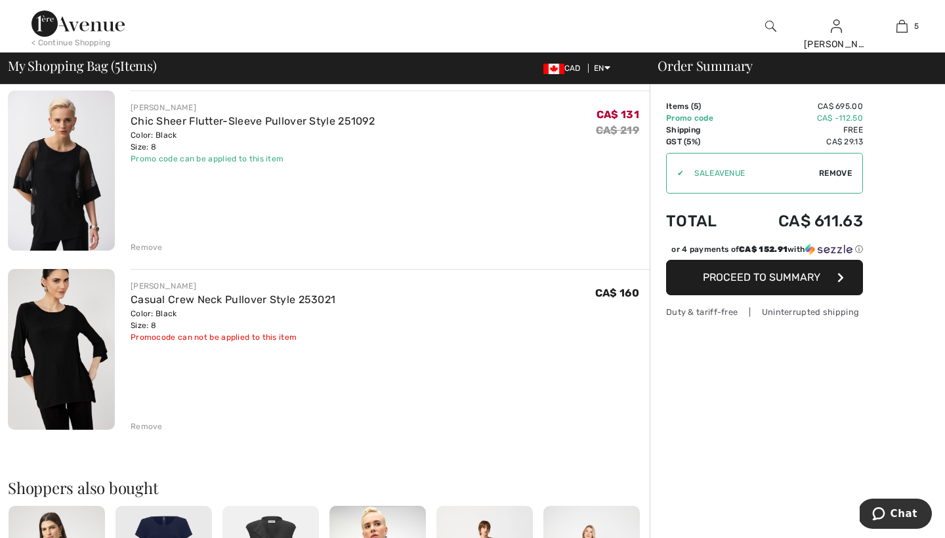
click at [152, 424] on div "Remove" at bounding box center [147, 426] width 32 height 12
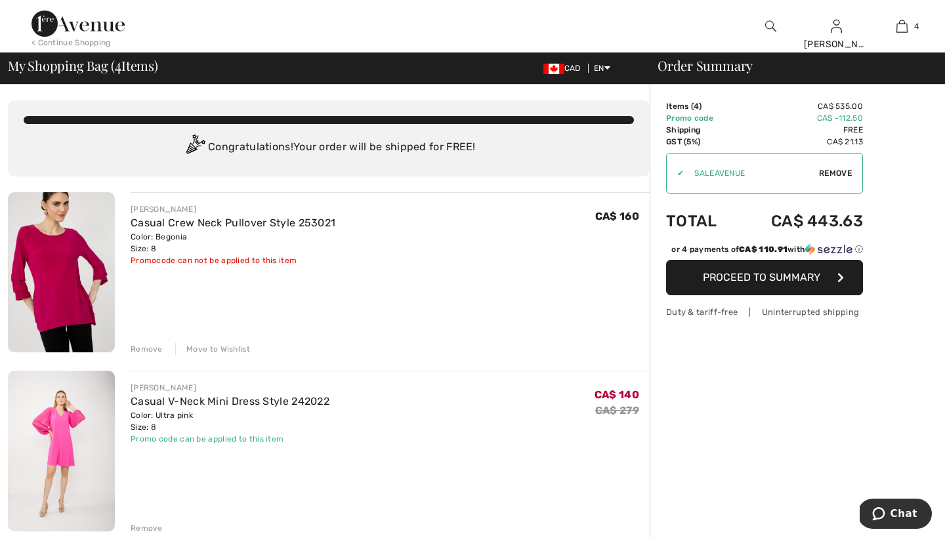
scroll to position [0, 0]
